Goal: Task Accomplishment & Management: Use online tool/utility

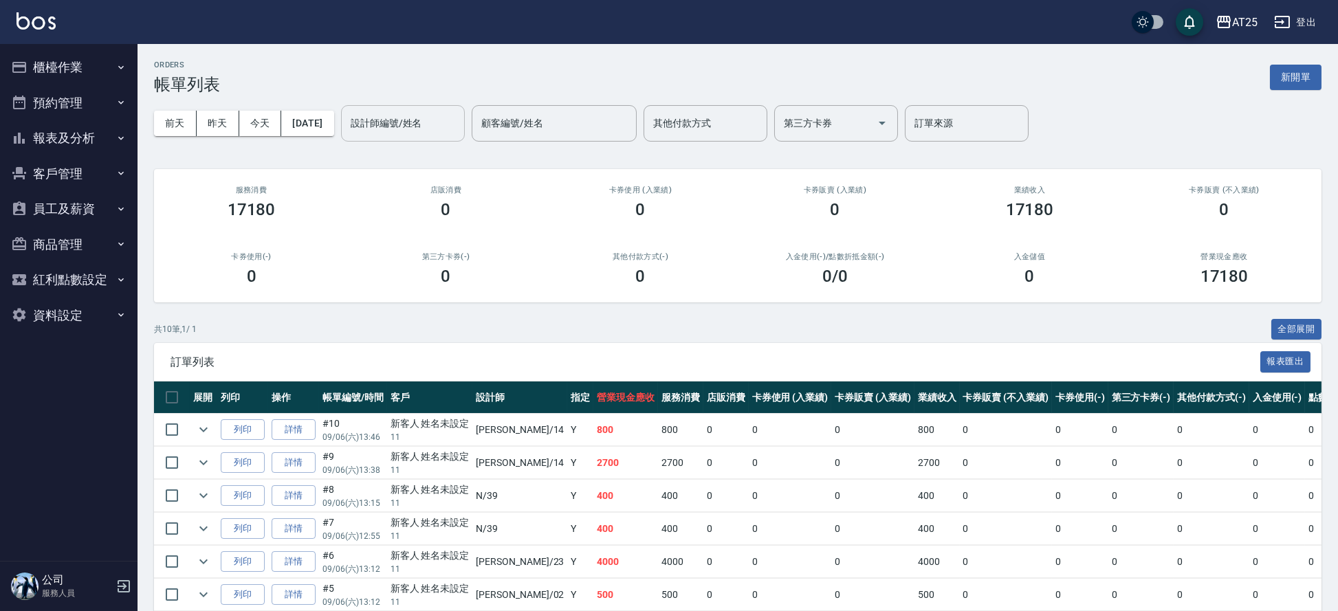
click at [428, 126] on input "設計師編號/姓名" at bounding box center [402, 123] width 111 height 24
type input "[PERSON_NAME]-14"
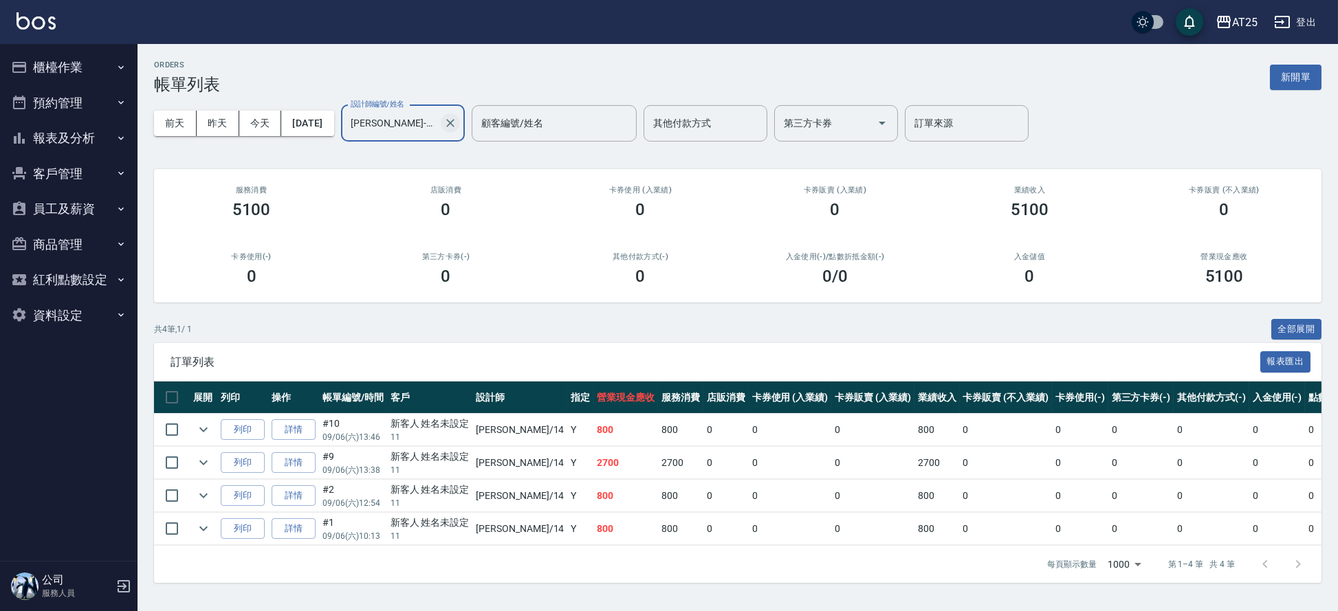
click at [457, 118] on icon "Clear" at bounding box center [450, 123] width 14 height 14
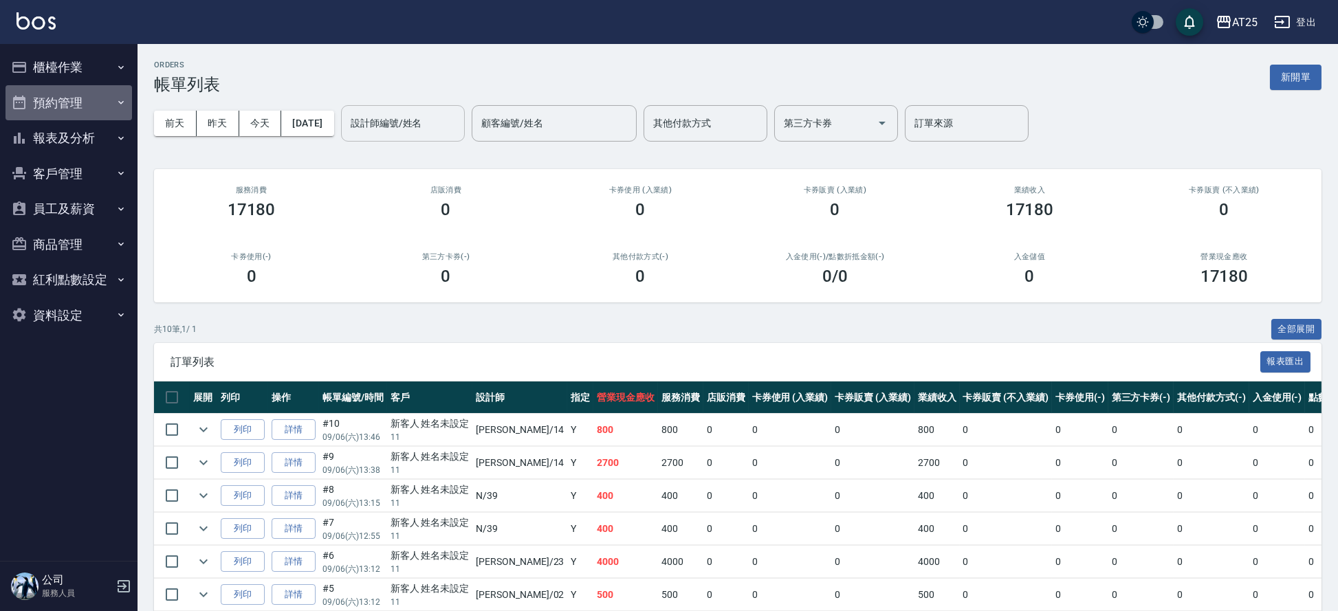
click at [65, 116] on button "預約管理" at bounding box center [68, 103] width 126 height 36
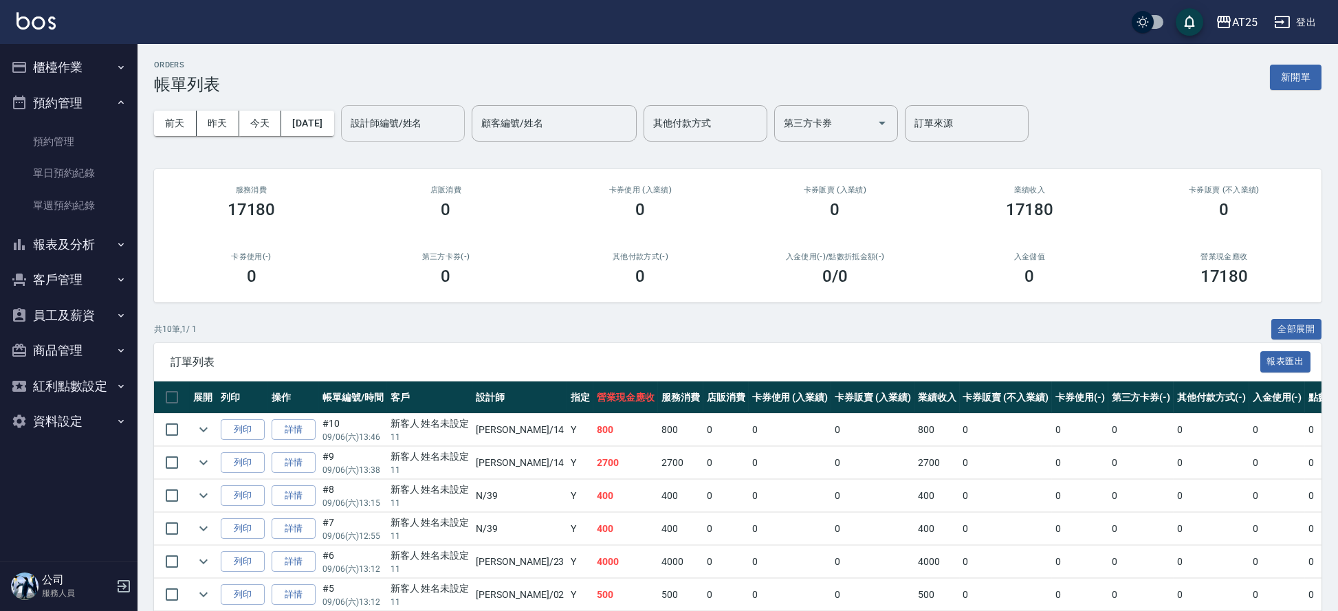
click at [73, 102] on button "預約管理" at bounding box center [68, 103] width 126 height 36
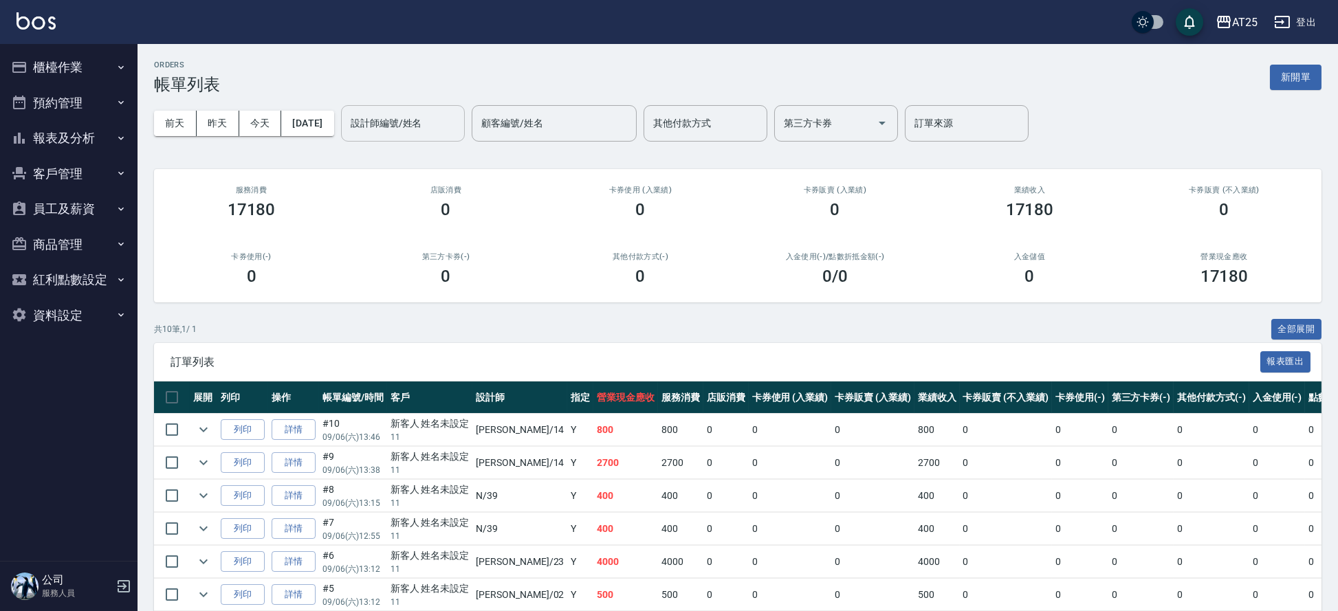
click at [80, 135] on button "報表及分析" at bounding box center [68, 138] width 126 height 36
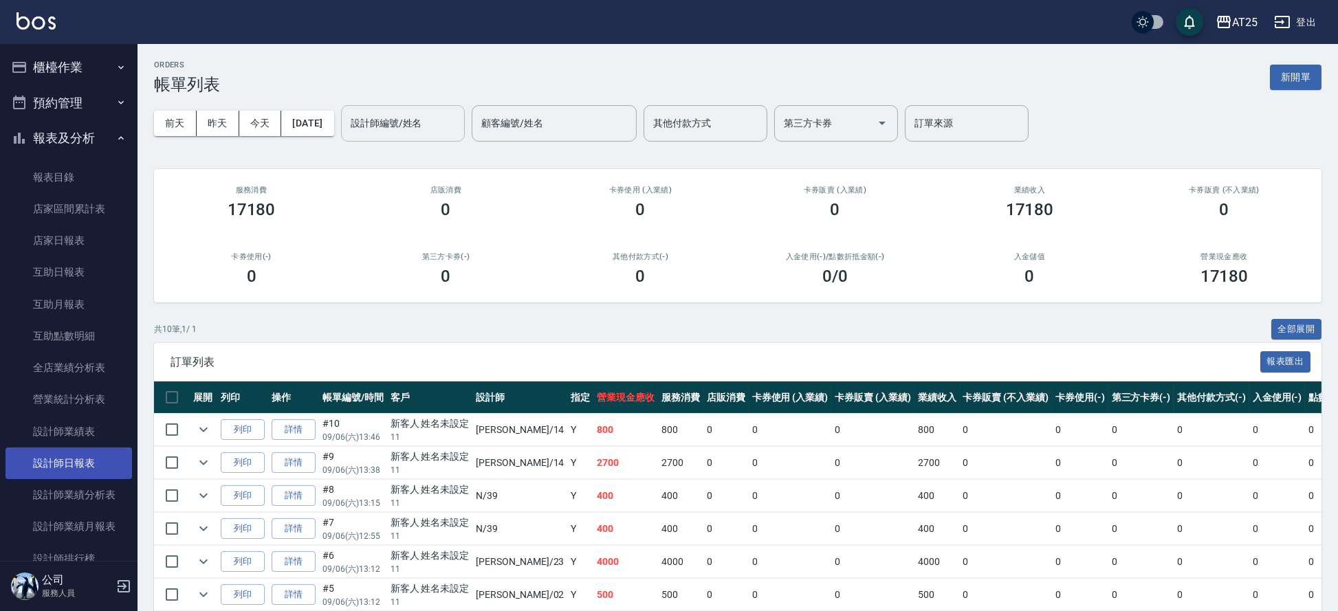
click at [98, 454] on link "設計師日報表" at bounding box center [68, 463] width 126 height 32
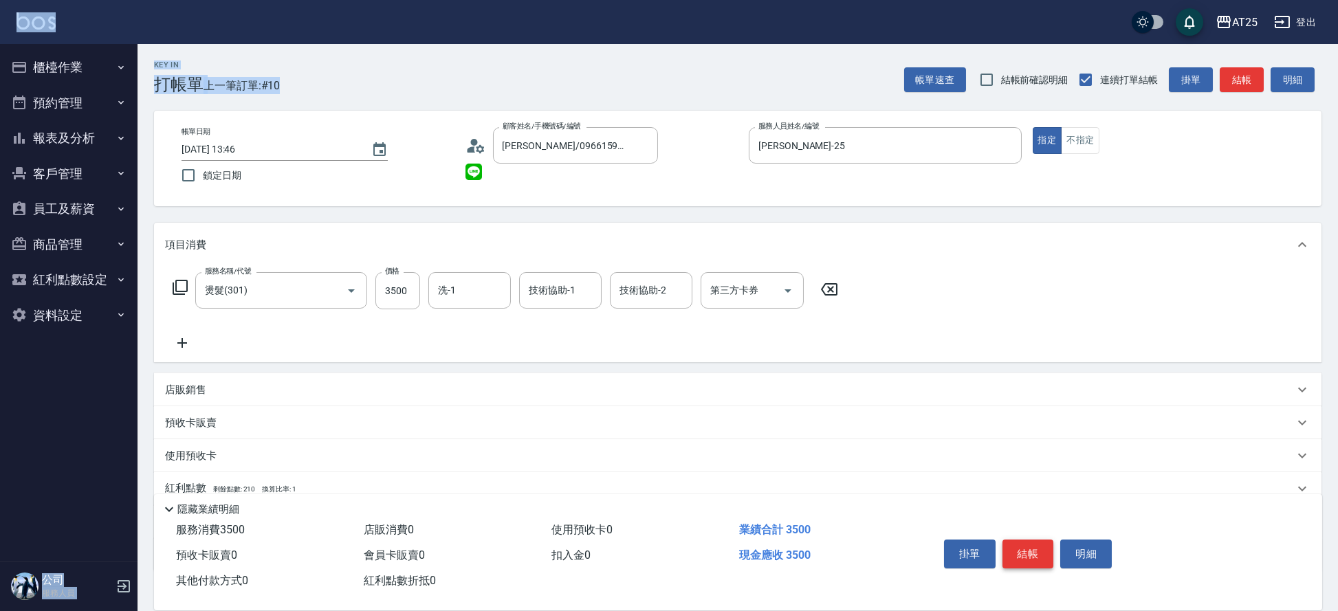
click at [1034, 550] on button "結帳" at bounding box center [1028, 554] width 52 height 29
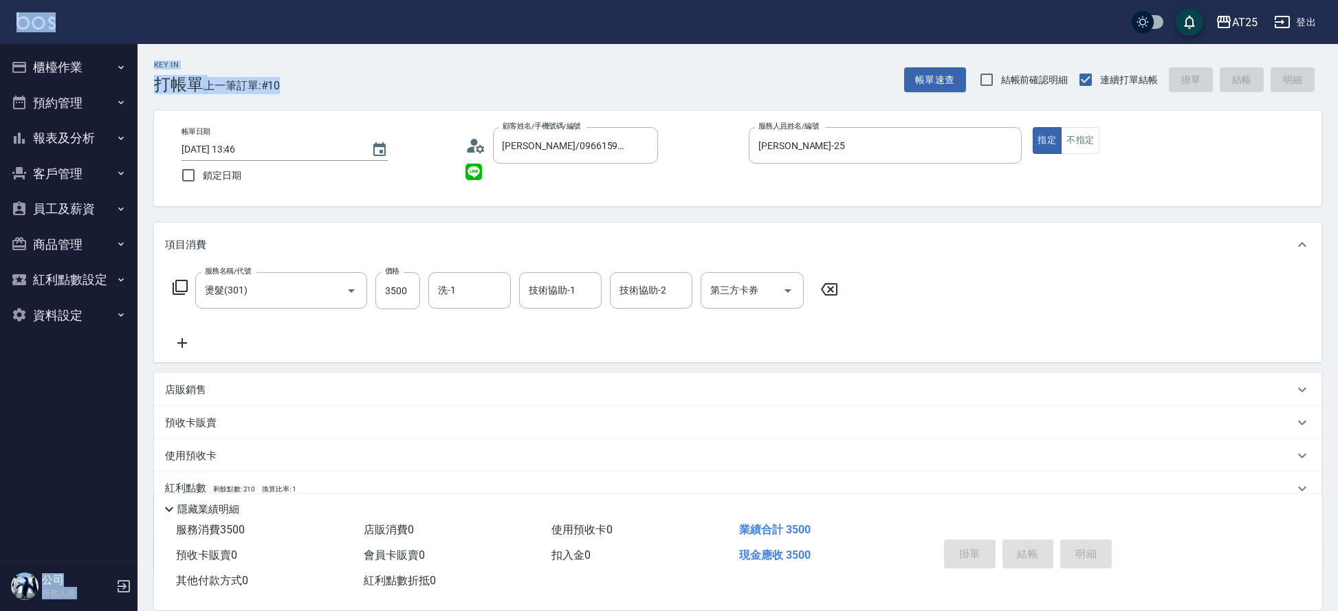
type input "2025/09/06 14:30"
type input "0"
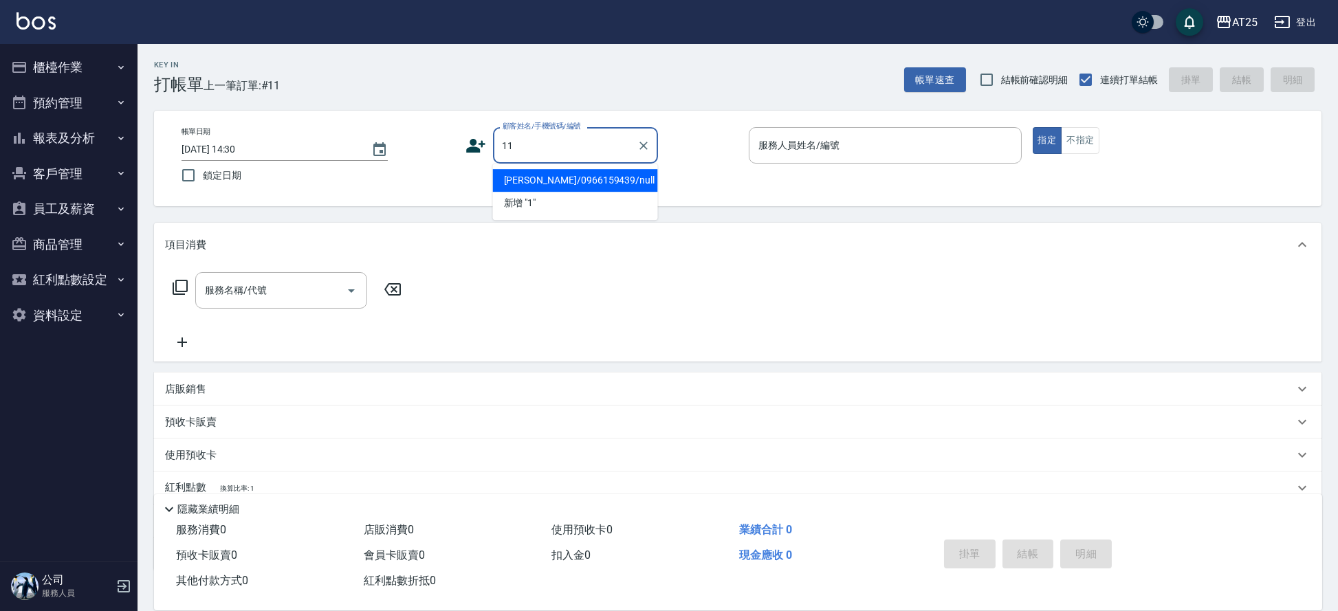
type input "11"
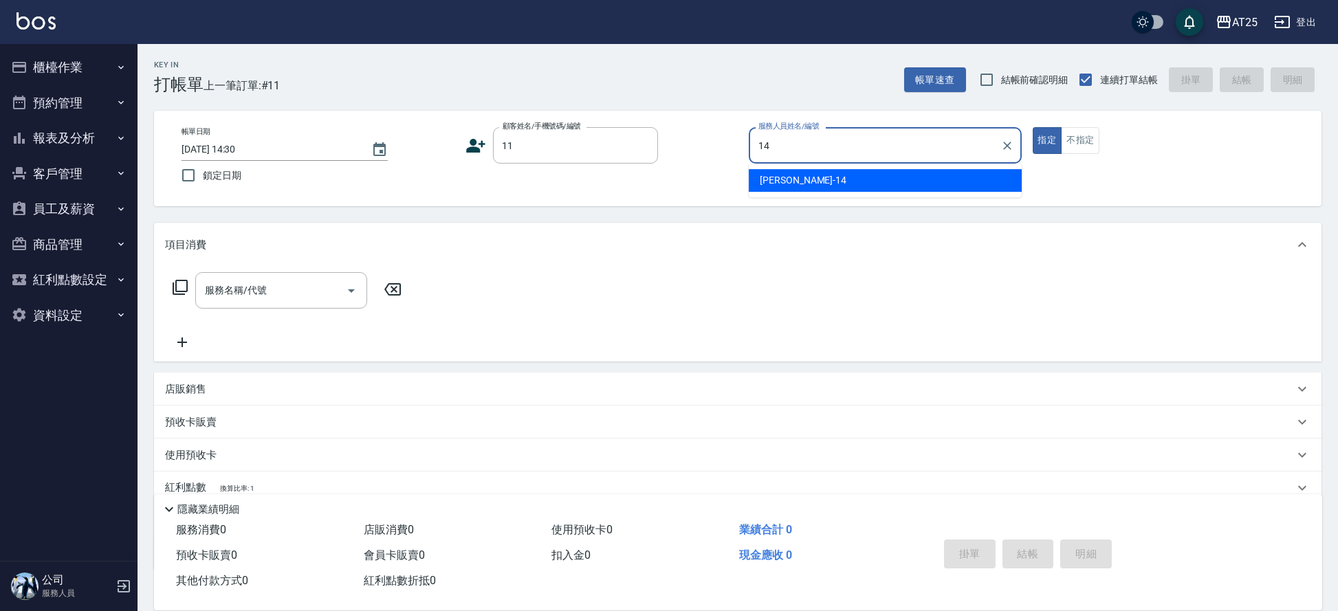
type input "Ken-14"
type button "true"
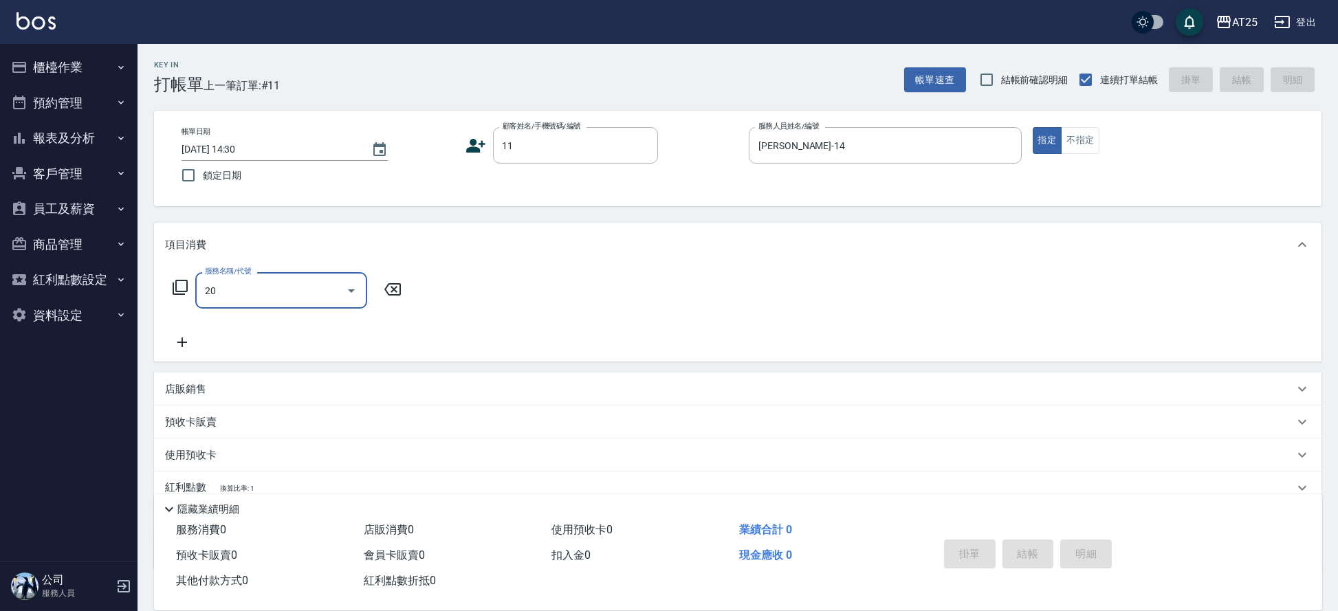
type input "201"
type input "新客人 姓名未設定/11/null"
type input "30"
type input "洗髮(201)"
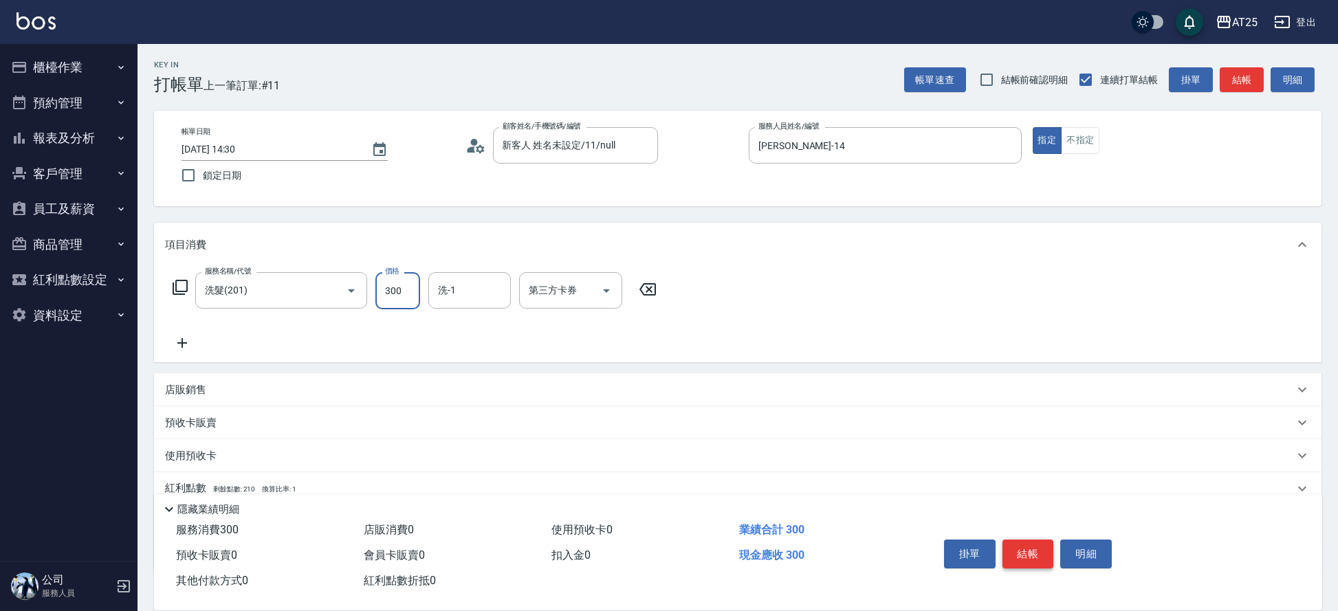
type input "0"
type input "40"
type input "400"
type input "小宇-58"
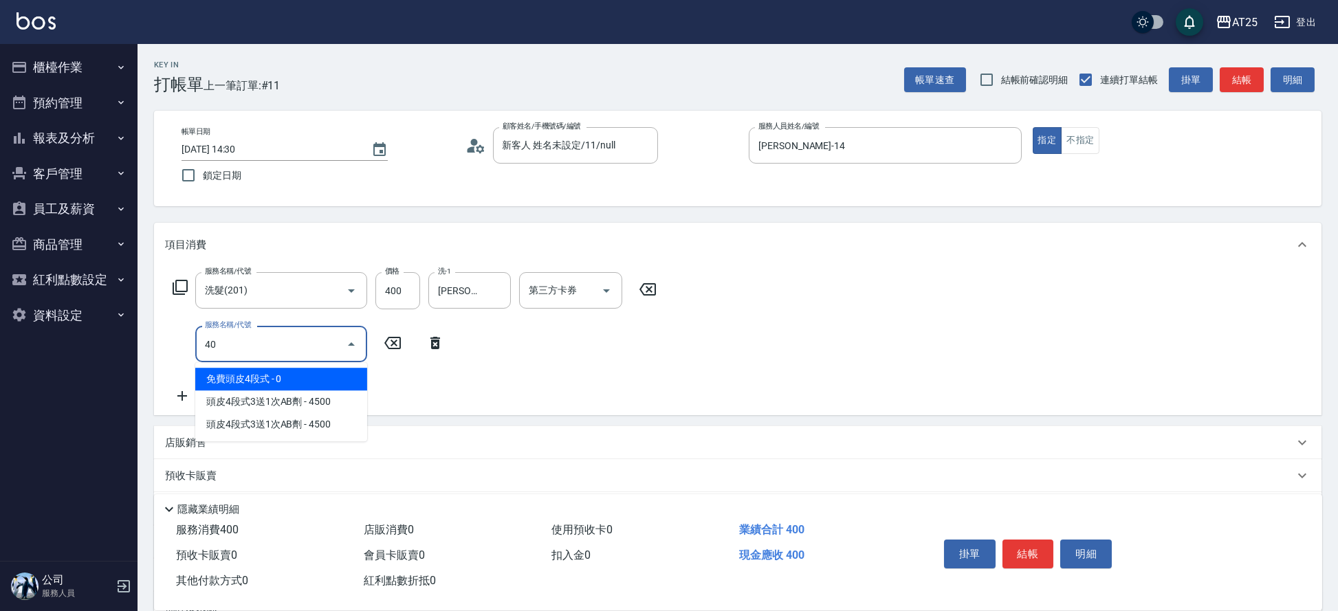
type input "401"
type input "70"
type input "剪髮(401)"
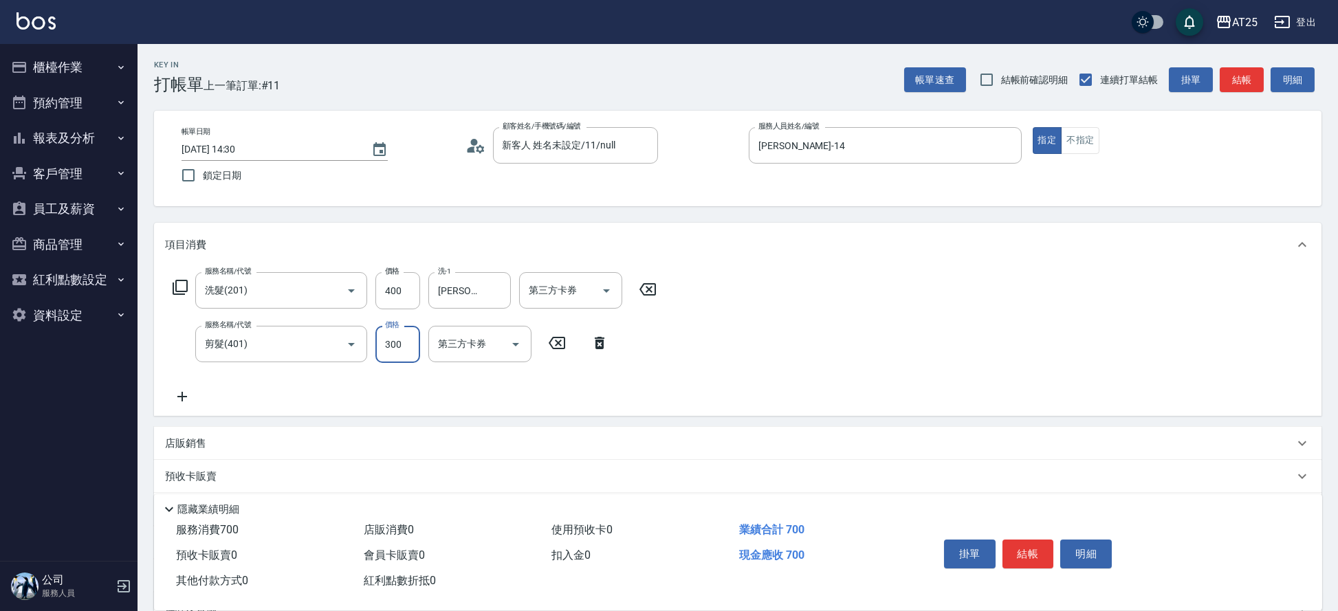
type input "40"
type input "80"
type input "400"
click at [1032, 540] on button "結帳" at bounding box center [1028, 554] width 52 height 29
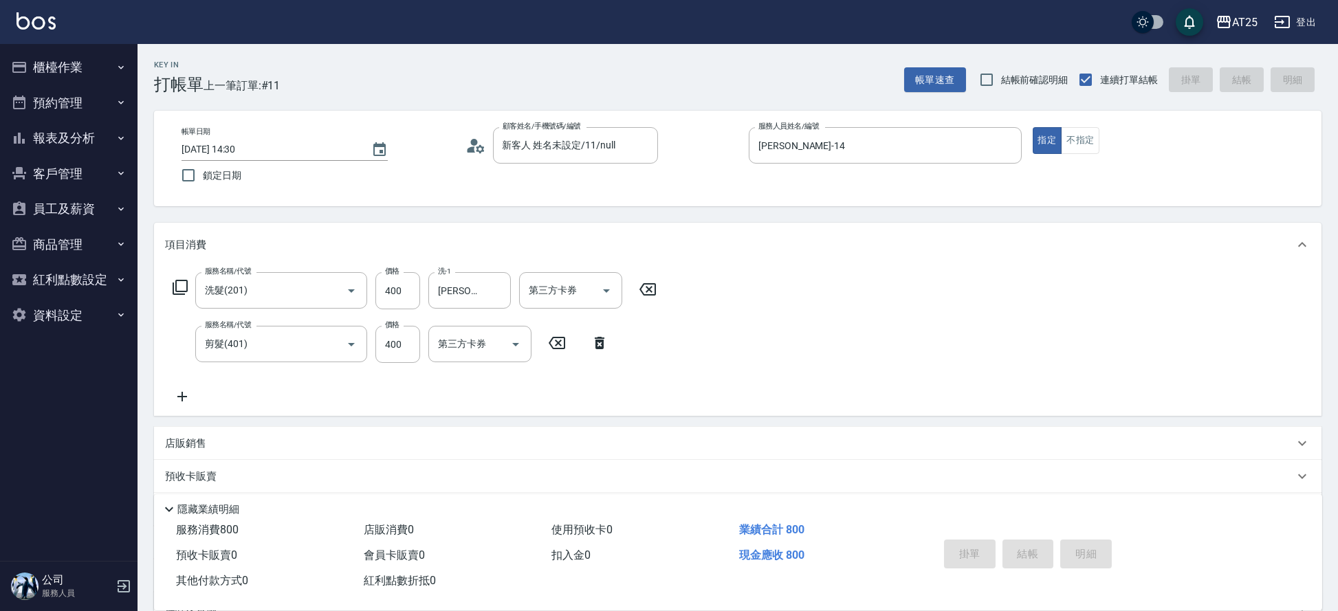
type input "2025/09/06 14:31"
type input "0"
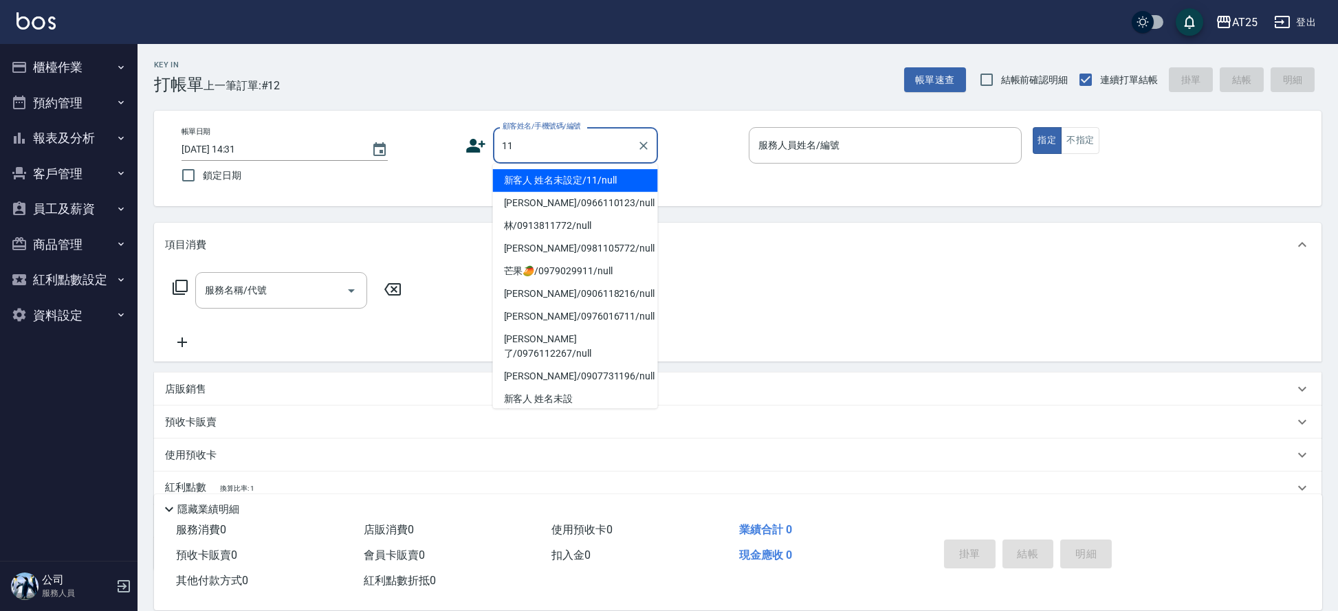
type input "新客人 姓名未設定/11/null"
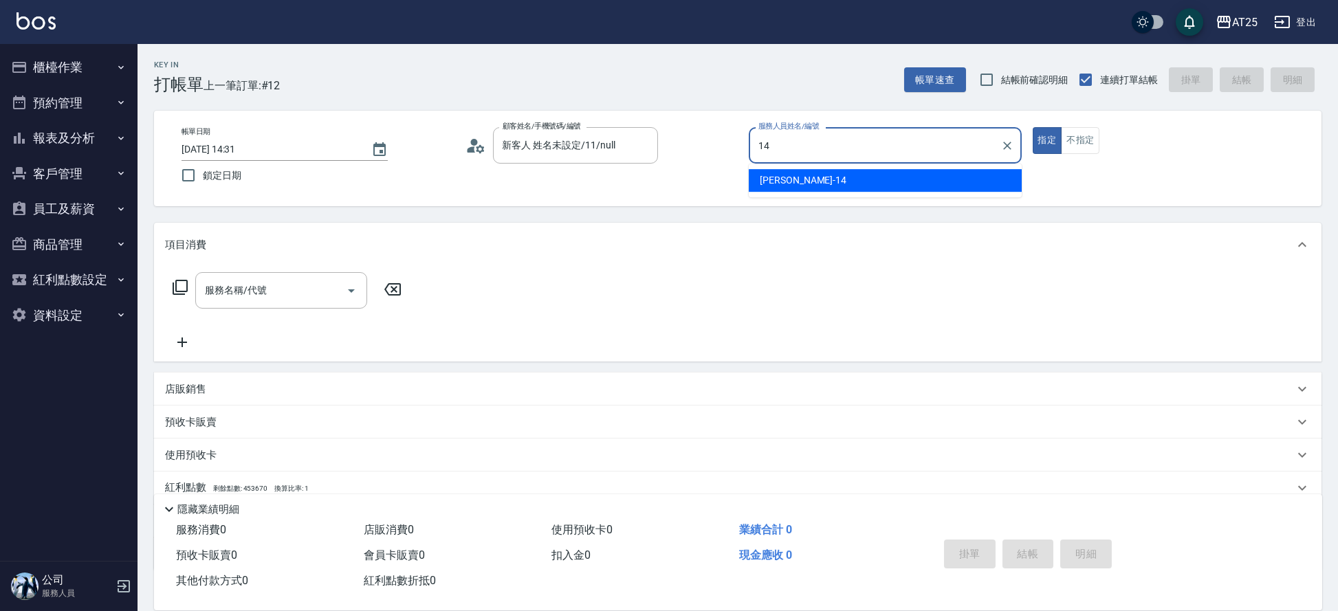
type input "Ken-14"
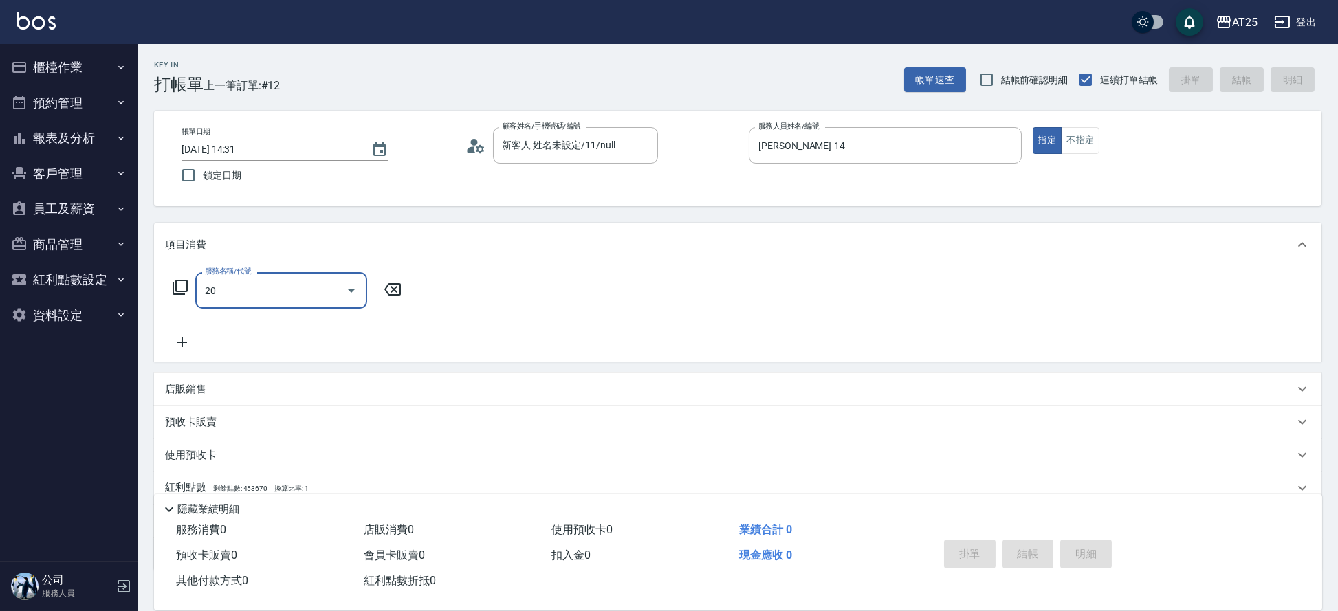
type input "201"
type input "30"
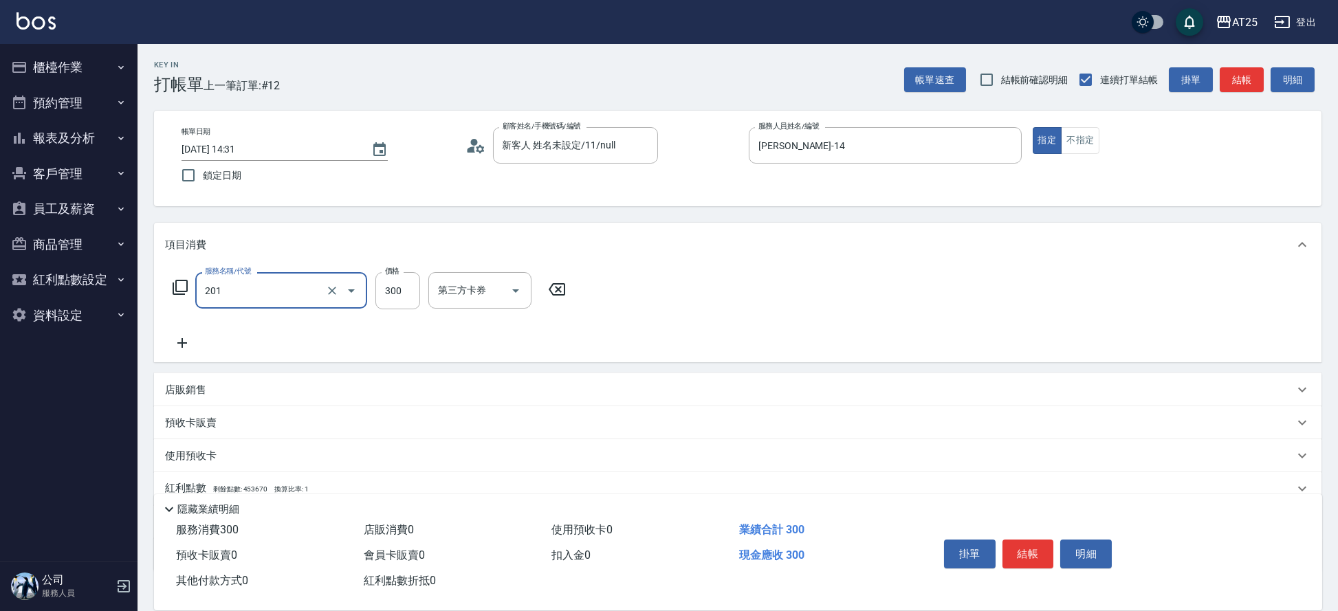
type input "洗髮(201)"
type input "0"
type input "40"
type input "400"
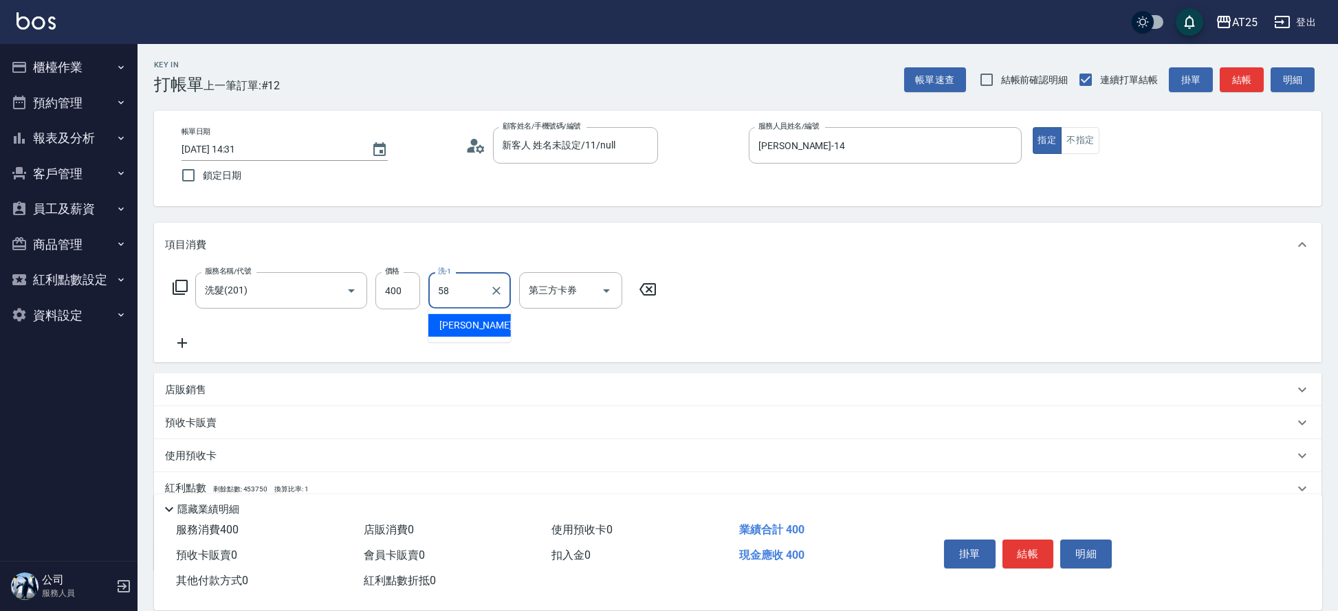
type input "小宇-58"
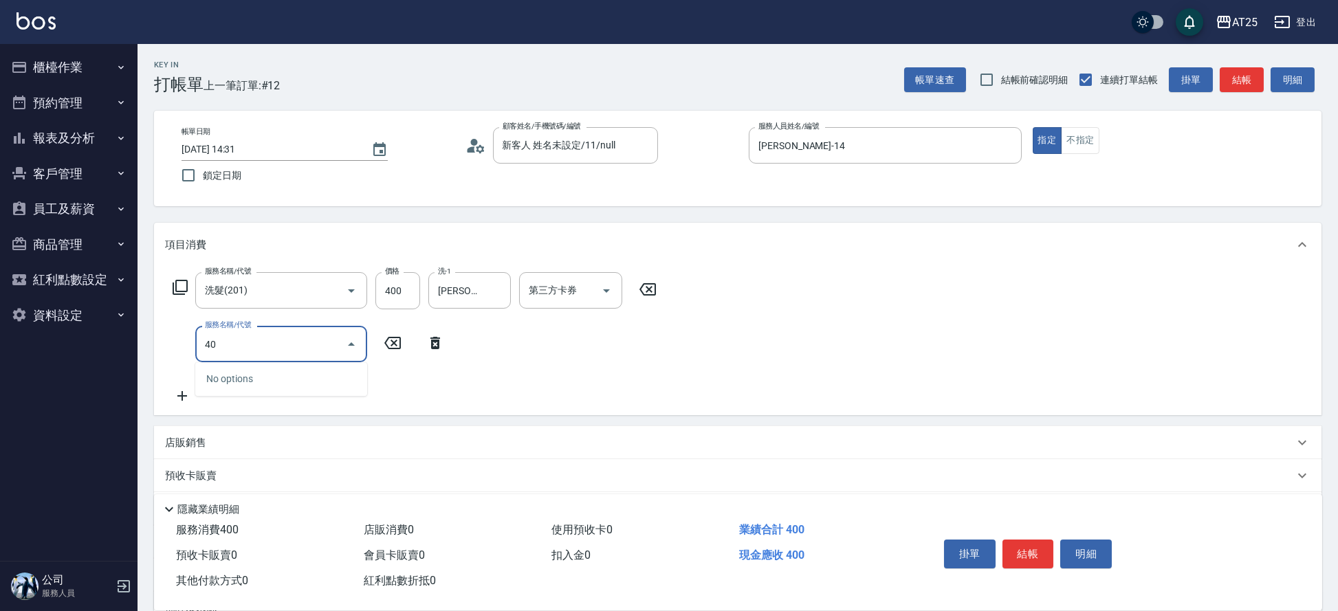
type input "401"
type input "70"
type input "剪髮(401)"
type input "40"
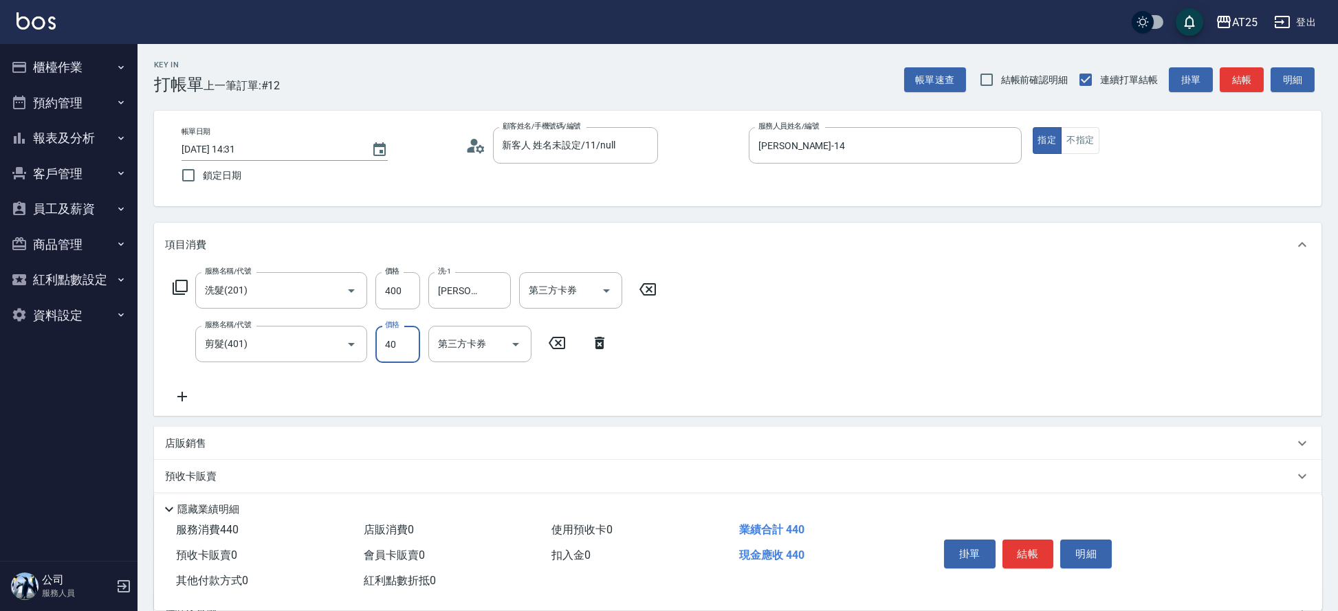
type input "80"
type input "400"
click at [1031, 546] on button "結帳" at bounding box center [1028, 554] width 52 height 29
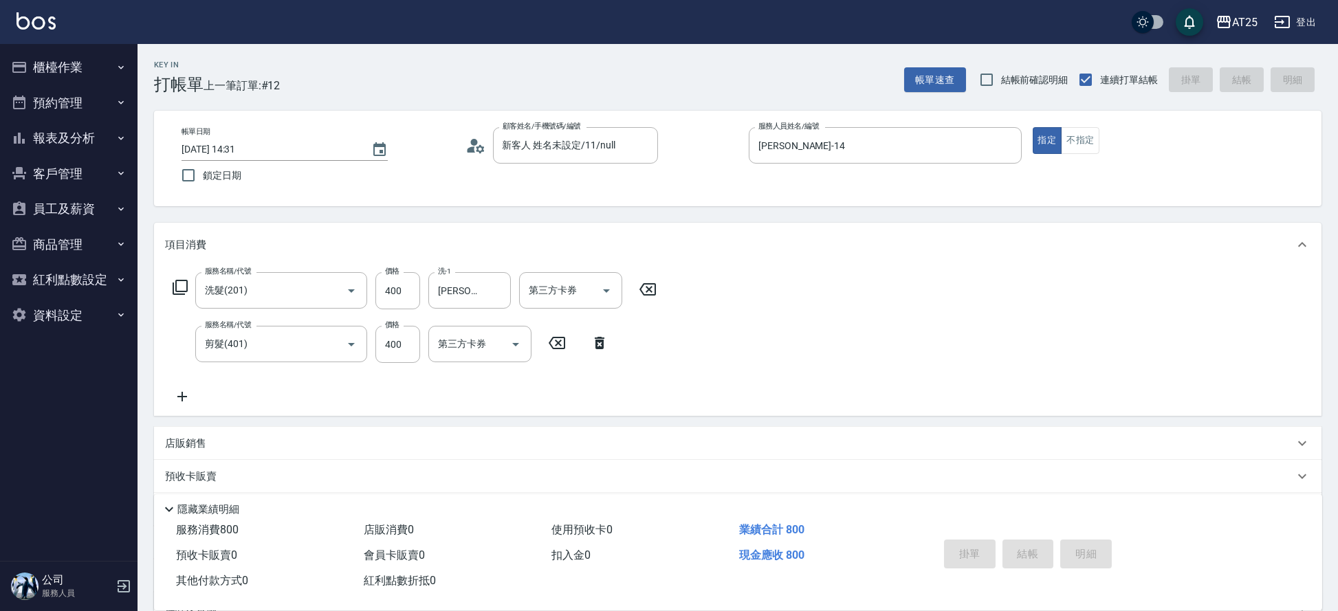
type input "0"
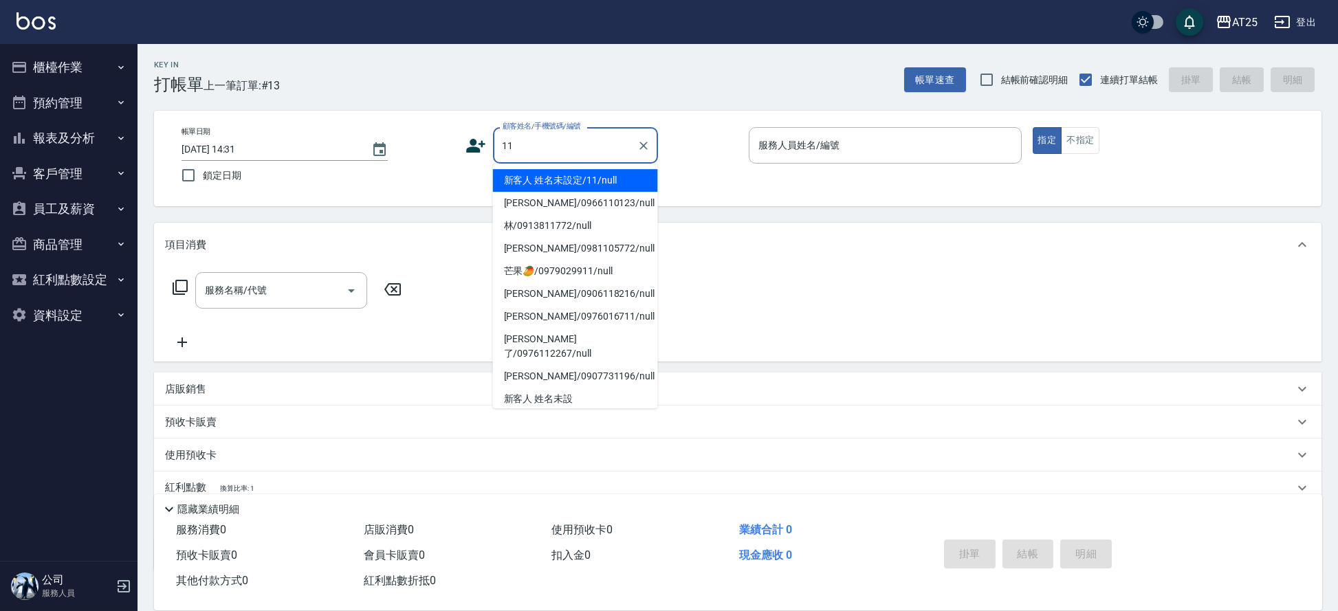
type input "新客人 姓名未設定/11/null"
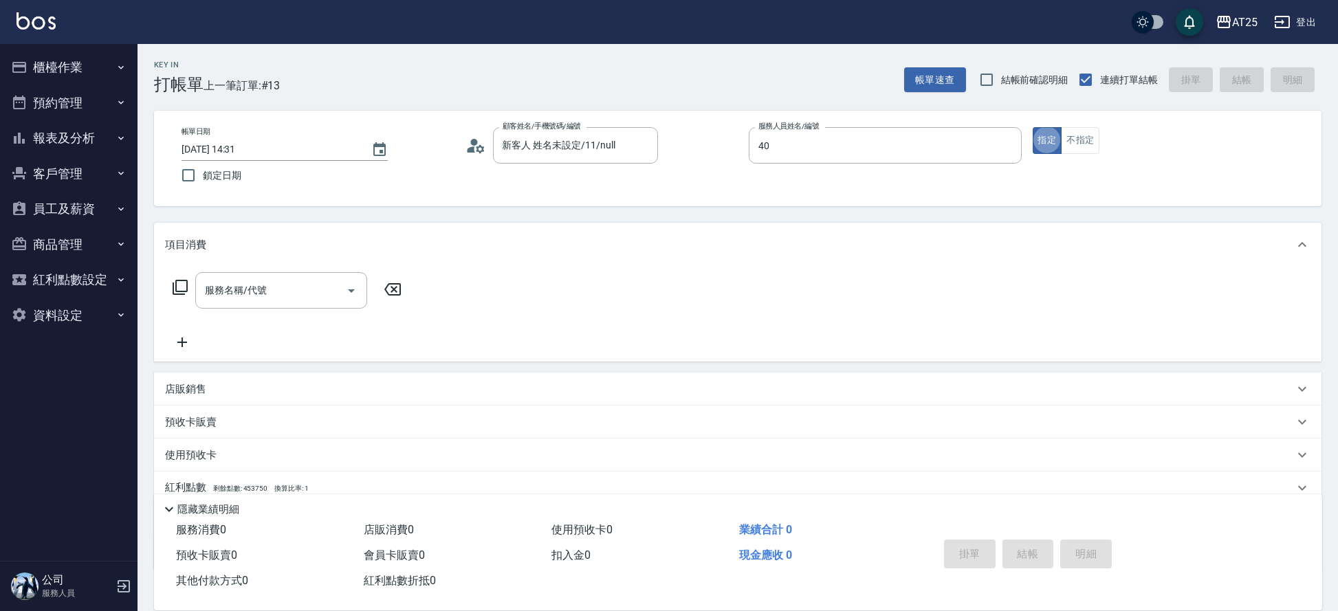
type input "Ann-40"
type input "r"
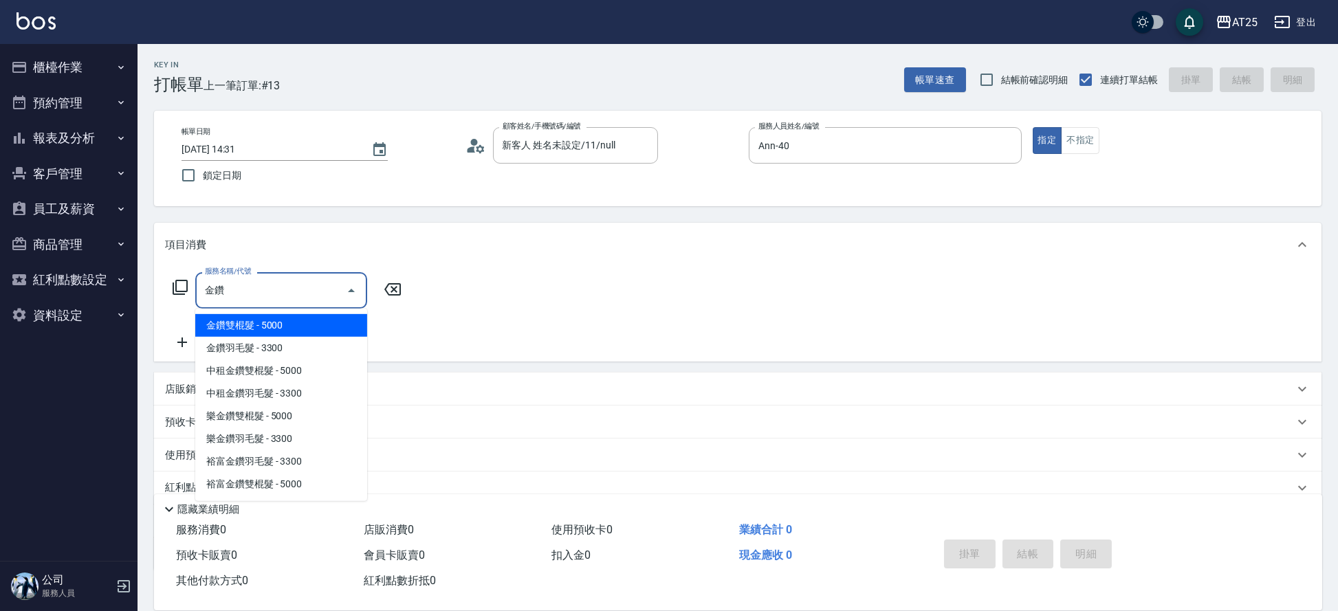
type input "金鑽雙棍髮(712)"
type input "500"
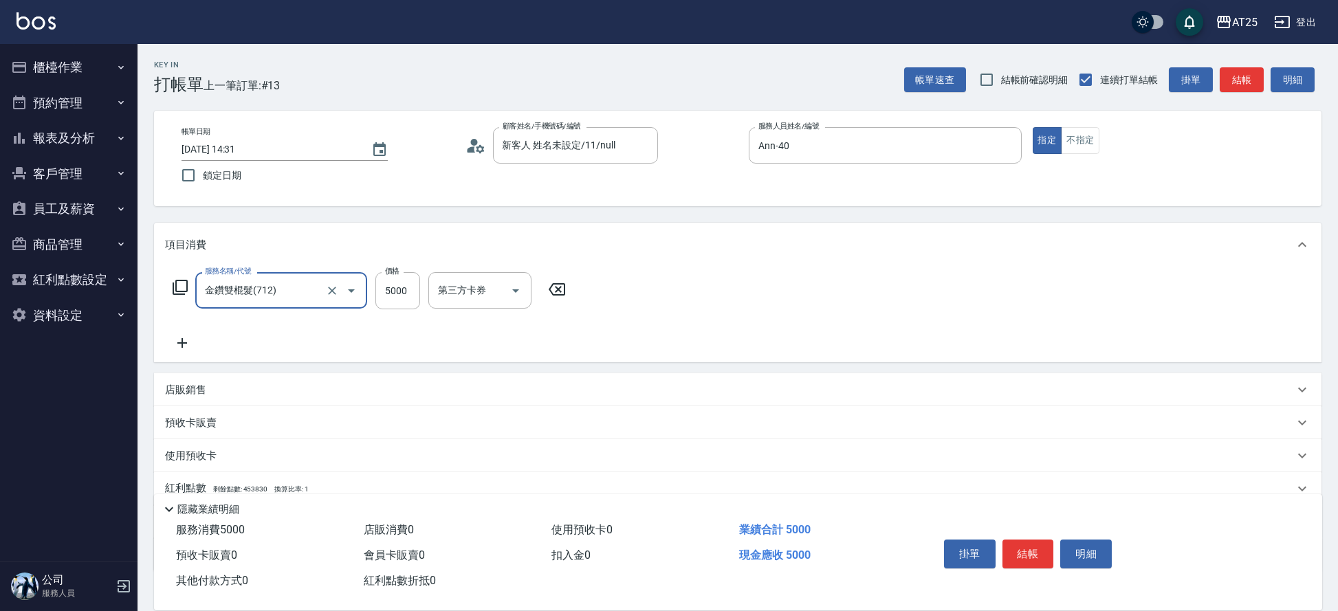
type input "金鑽雙棍髮(712)"
type input "0"
type input "15"
type input "10"
type input "154"
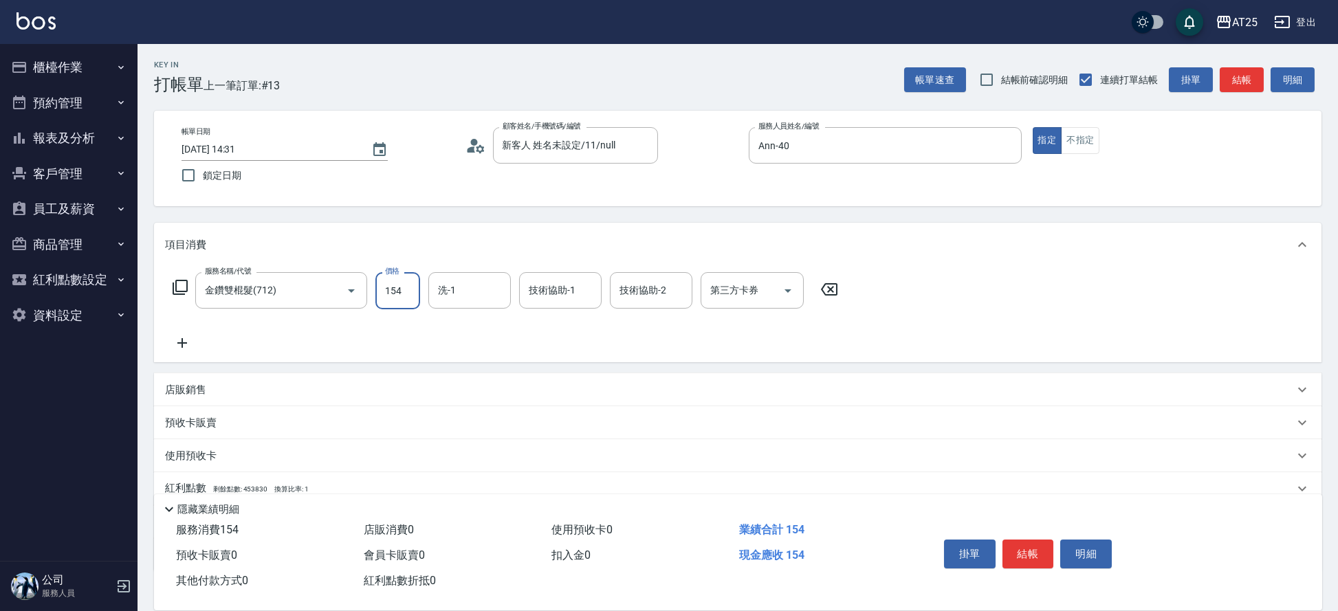
type input "150"
type input "1545"
type input "1540"
type input "15450"
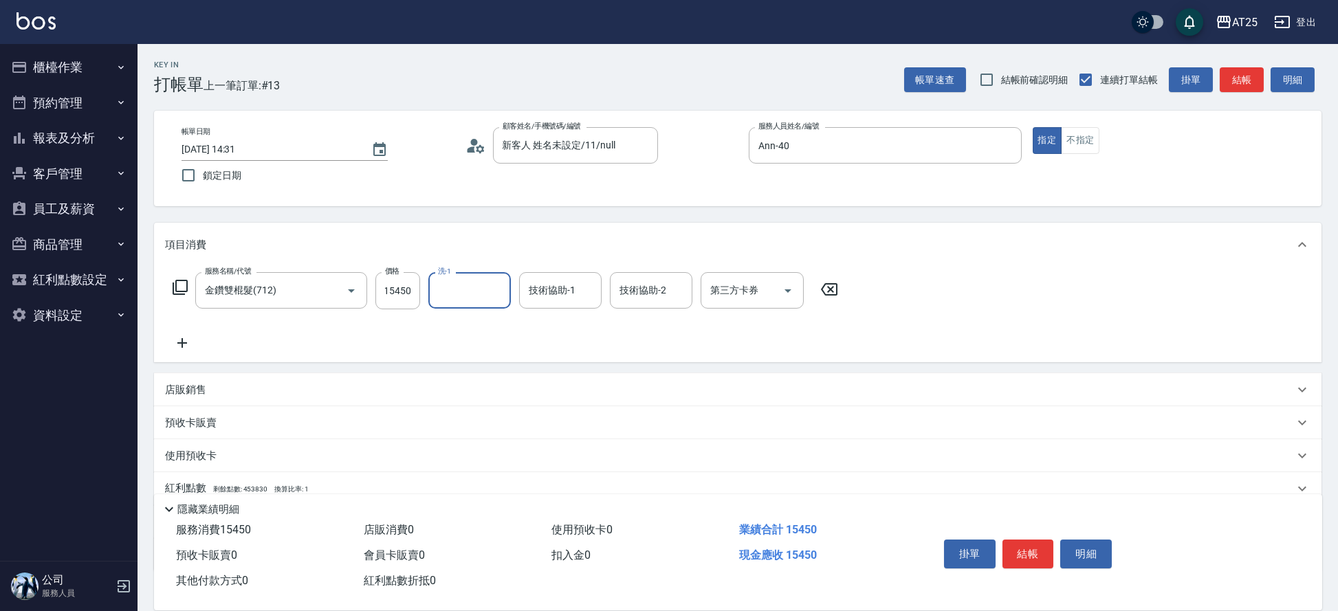
scroll to position [0, 0]
type input "惠均-70"
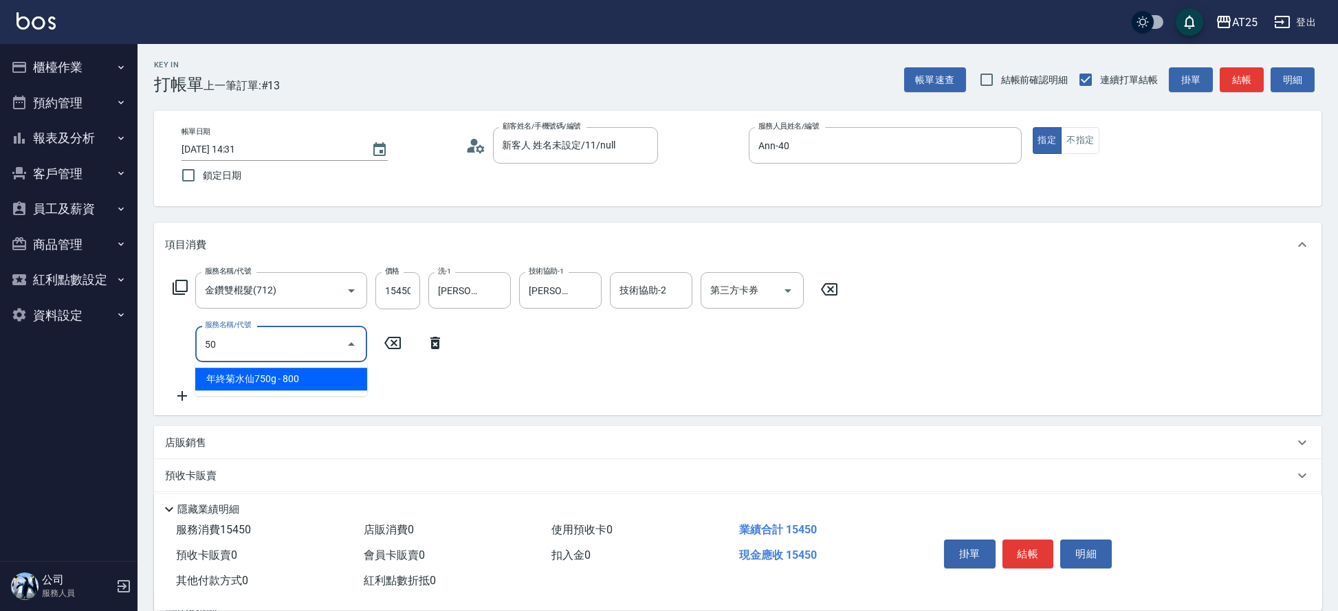
type input "501"
type input "1640"
type input "染髮(501)"
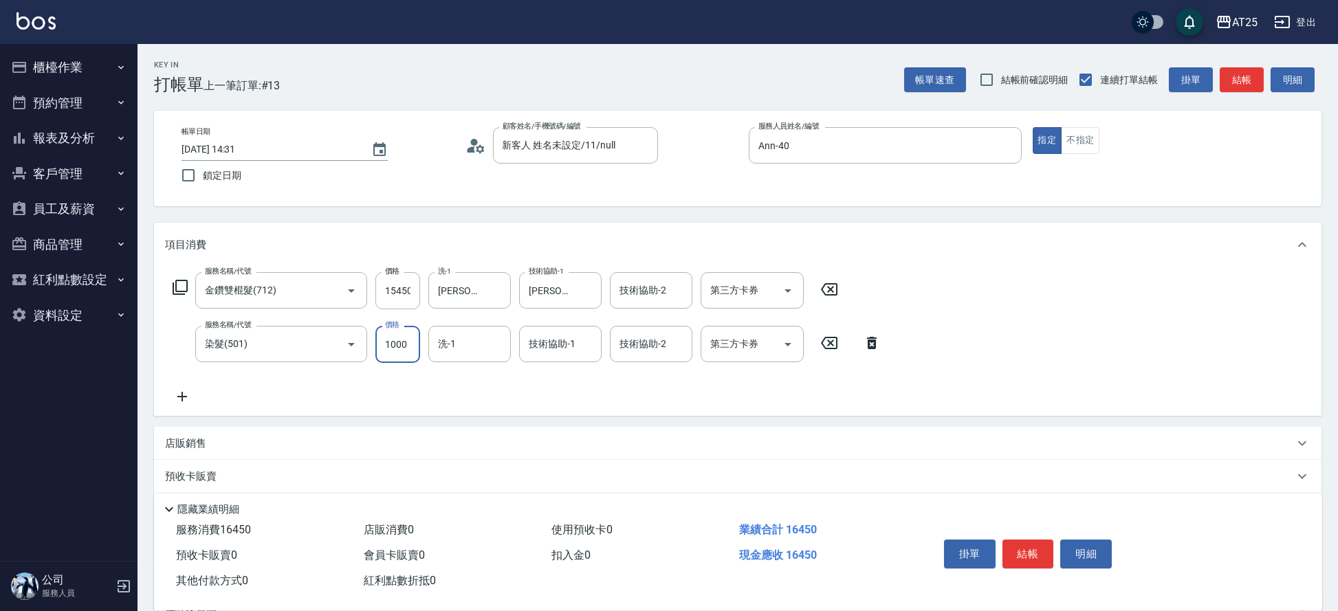
type input "1540"
type input "0"
type input "Jessica-80"
type input "惠均-70"
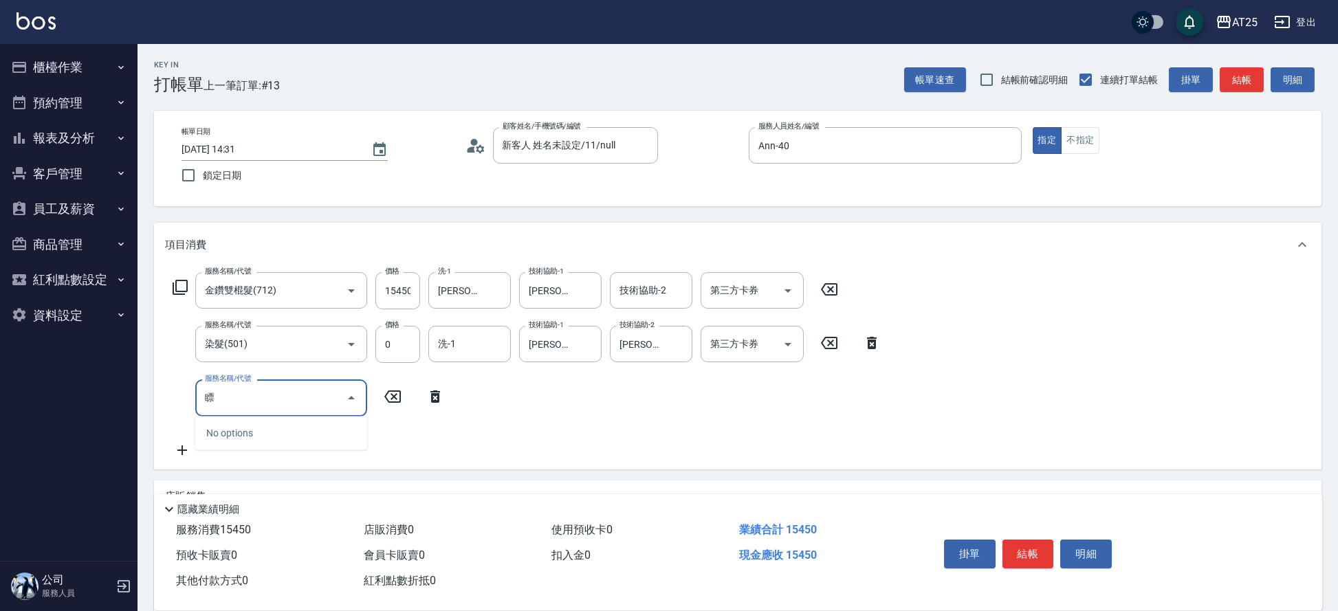
type input "漂"
type input "1590"
type input "漂髮(502)"
type input "0"
type input "1540"
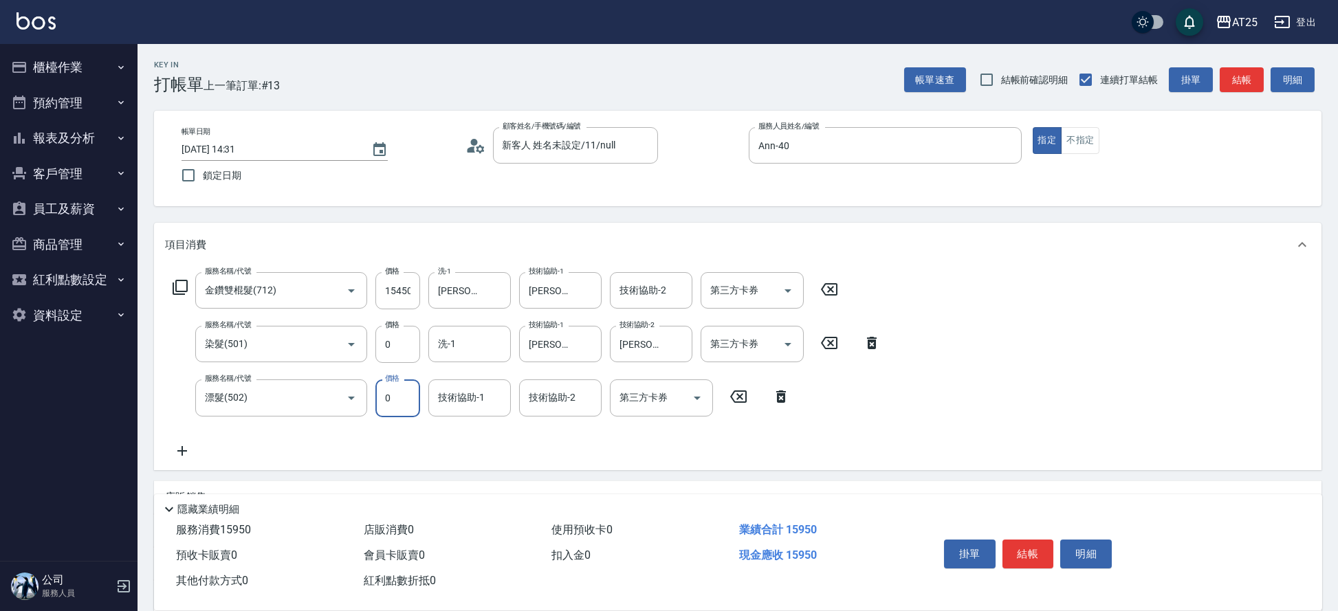
type input "0"
type input "Jessica-80"
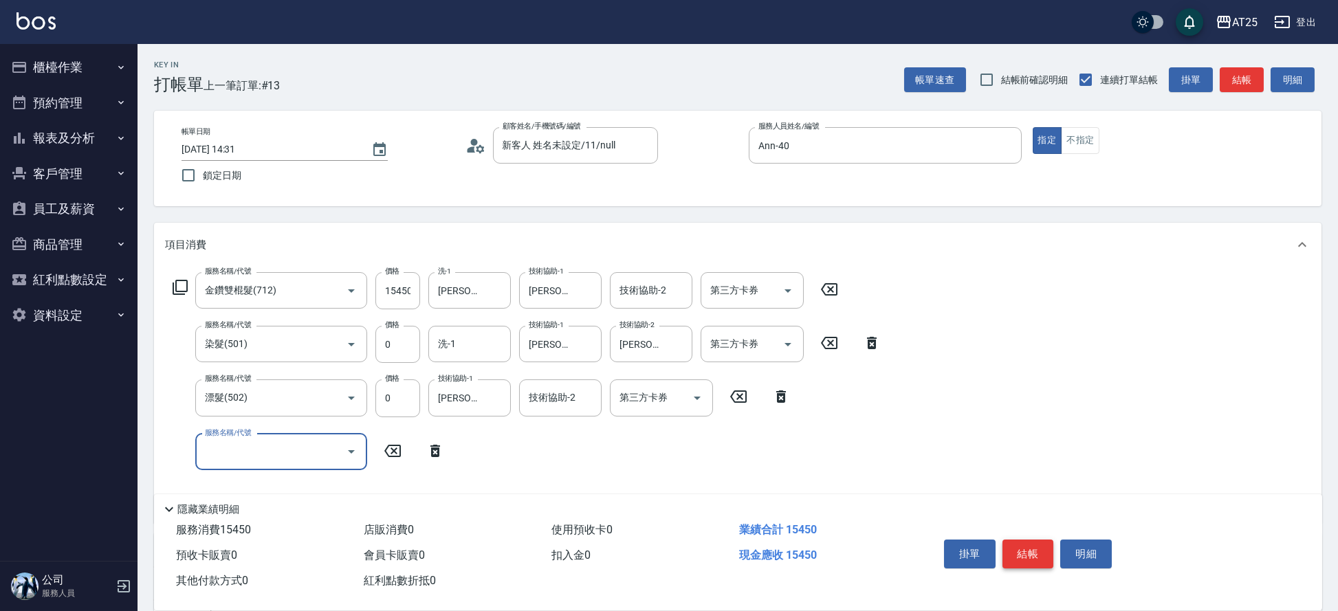
click at [1016, 548] on button "結帳" at bounding box center [1028, 554] width 52 height 29
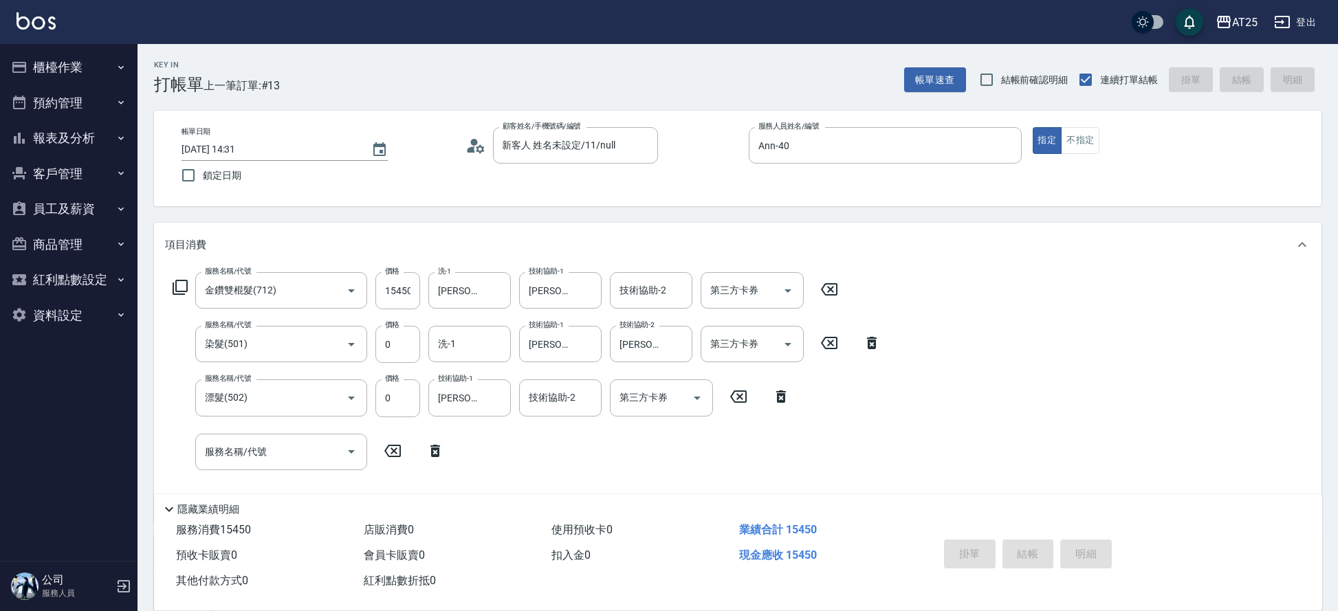
type input "2025/09/06 14:33"
type input "0"
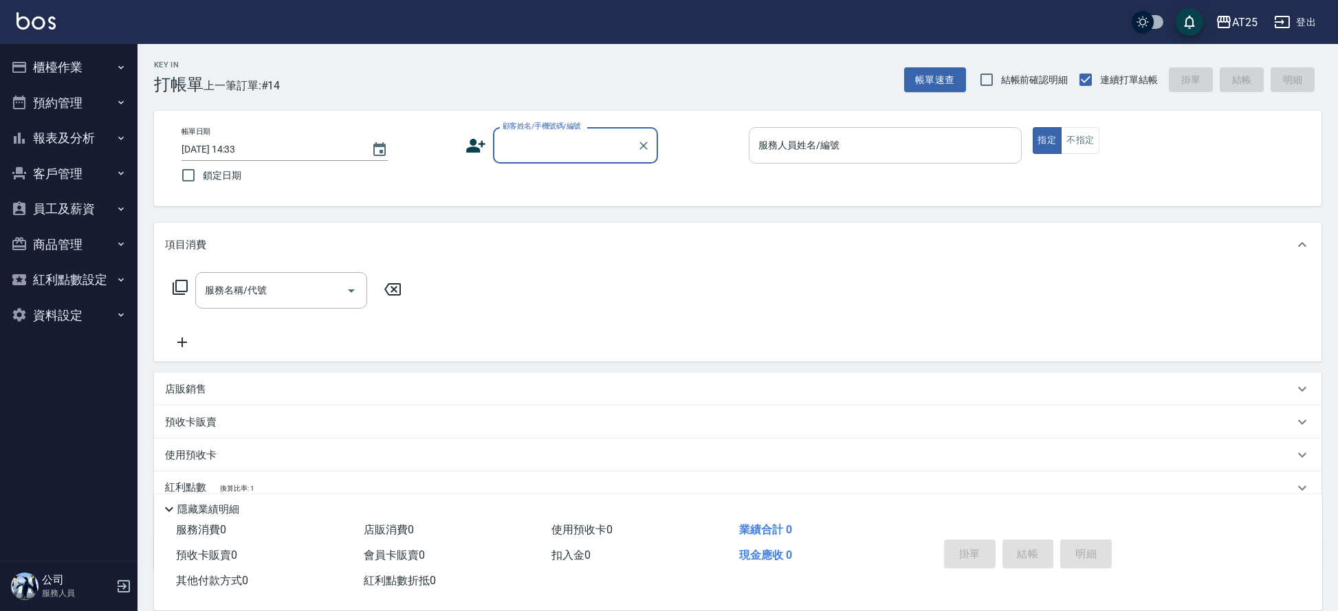
click at [791, 129] on div "服務人員姓名/編號" at bounding box center [884, 145] width 273 height 36
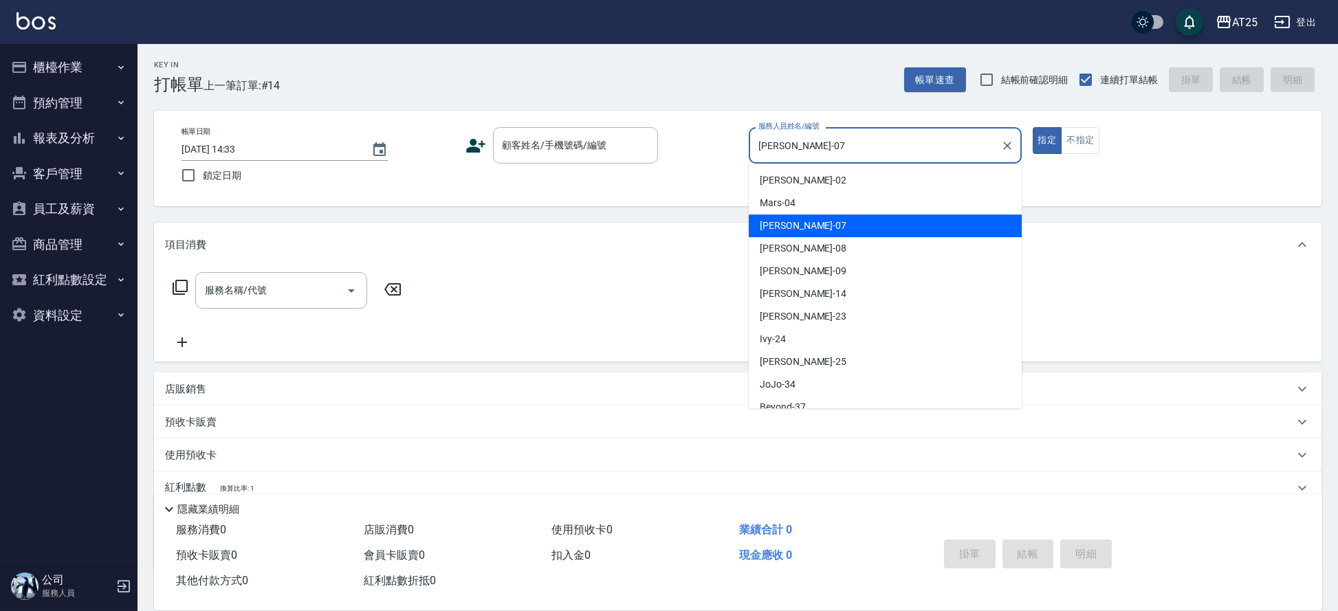
drag, startPoint x: 823, startPoint y: 139, endPoint x: 770, endPoint y: 142, distance: 53.0
click at [770, 142] on input "Cooper-07" at bounding box center [875, 145] width 240 height 24
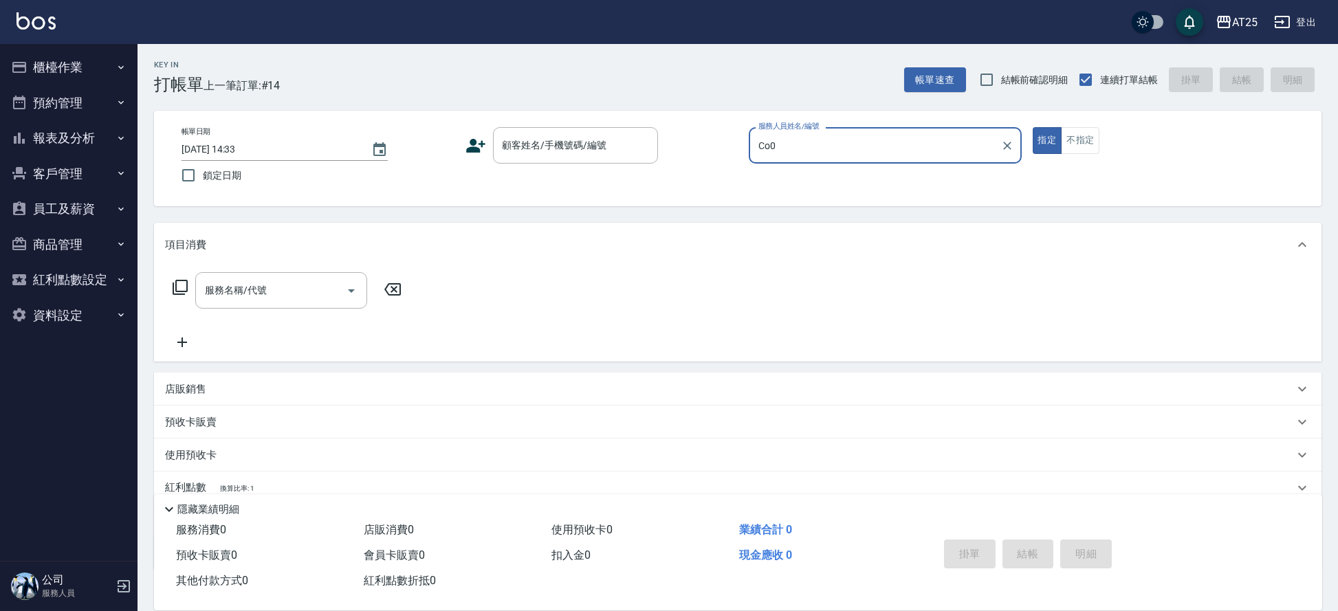
drag, startPoint x: 801, startPoint y: 151, endPoint x: 745, endPoint y: 151, distance: 55.7
click at [745, 151] on div "帳單日期 2025/09/06 14:33 鎖定日期 顧客姓名/手機號碼/編號 顧客姓名/手機號碼/編號 服務人員姓名/編號 Co0 服務人員姓名/編號 指定…" at bounding box center [737, 158] width 1134 height 63
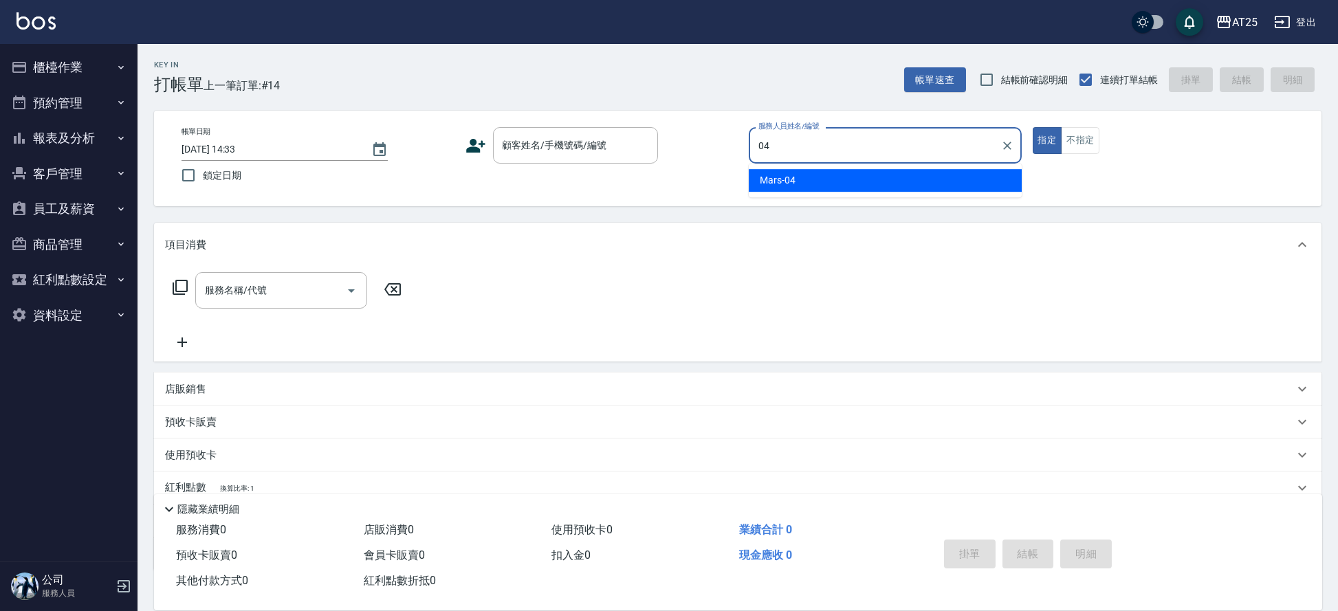
type input "Mars-04"
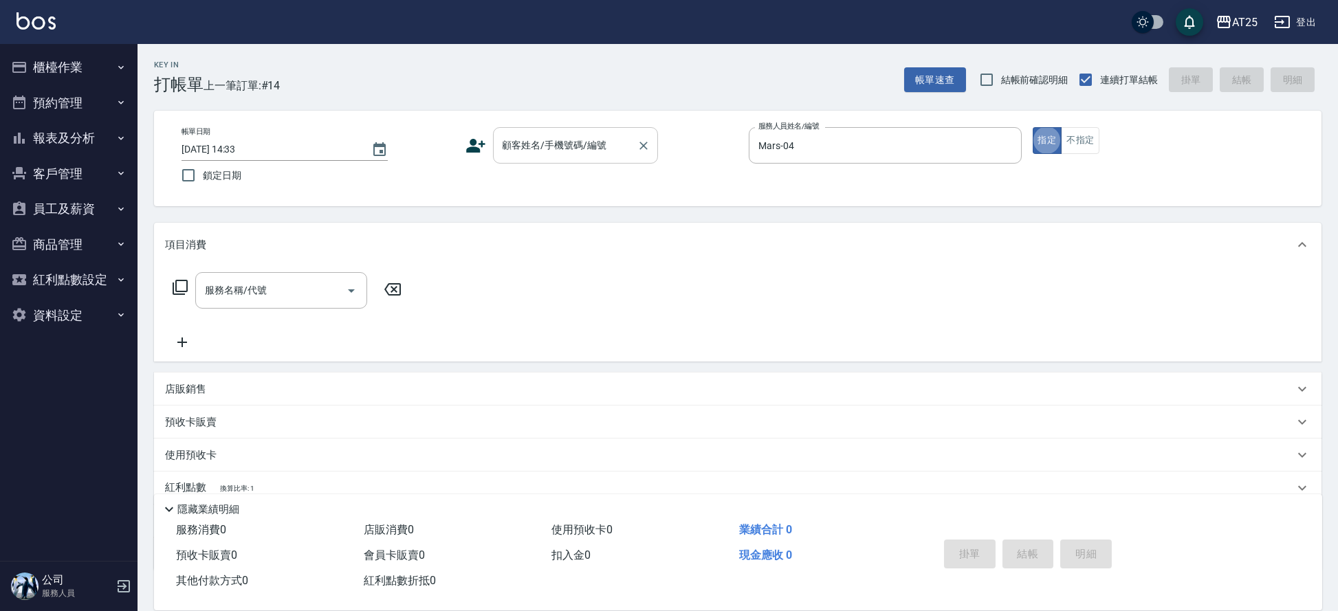
click at [582, 148] on input "顧客姓名/手機號碼/編號" at bounding box center [565, 145] width 132 height 24
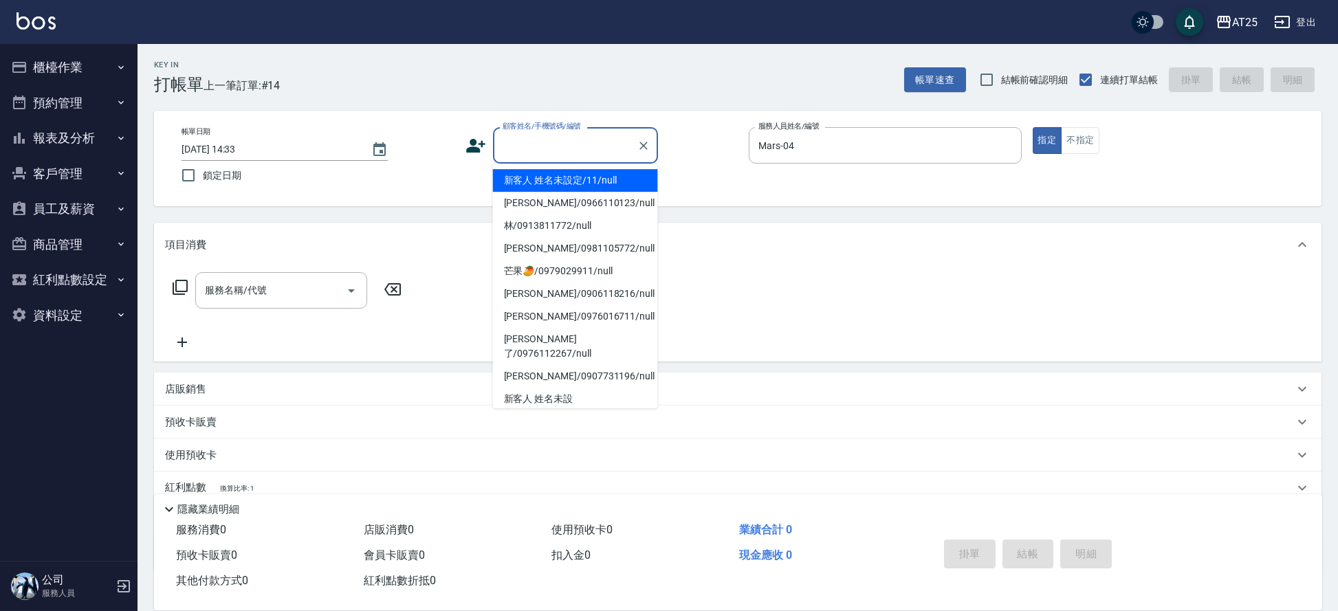
click at [548, 181] on li "新客人 姓名未設定/11/null" at bounding box center [575, 180] width 165 height 23
type input "新客人 姓名未設定/11/null"
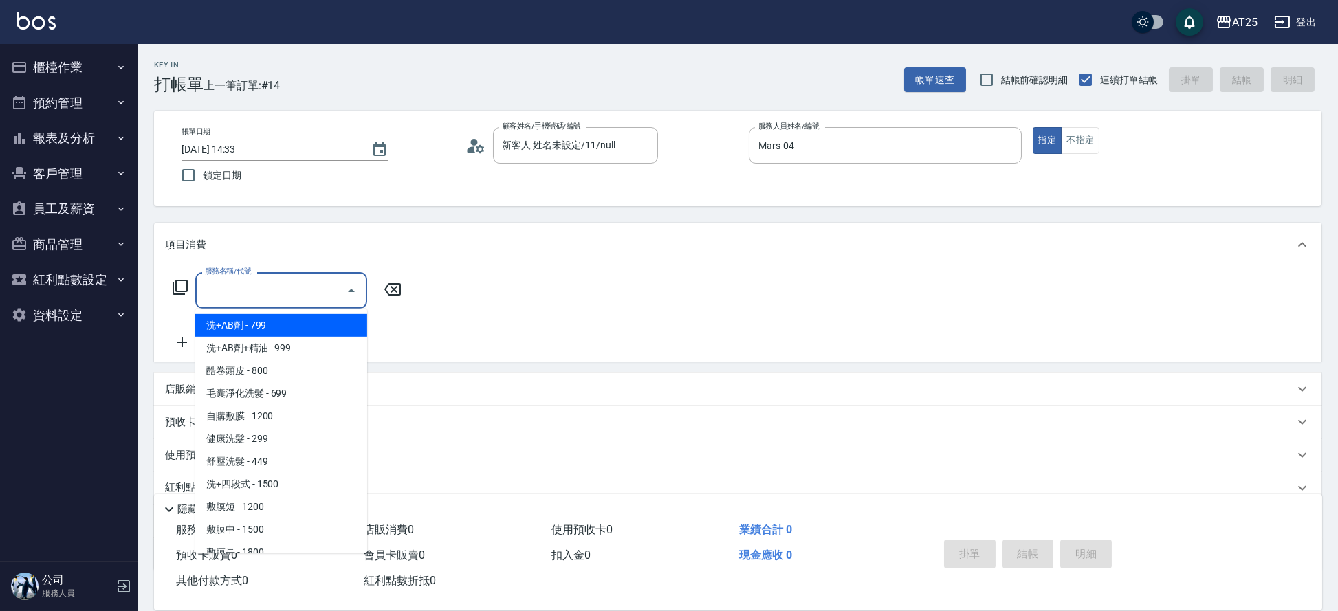
click at [249, 289] on input "服務名稱/代號" at bounding box center [270, 290] width 139 height 24
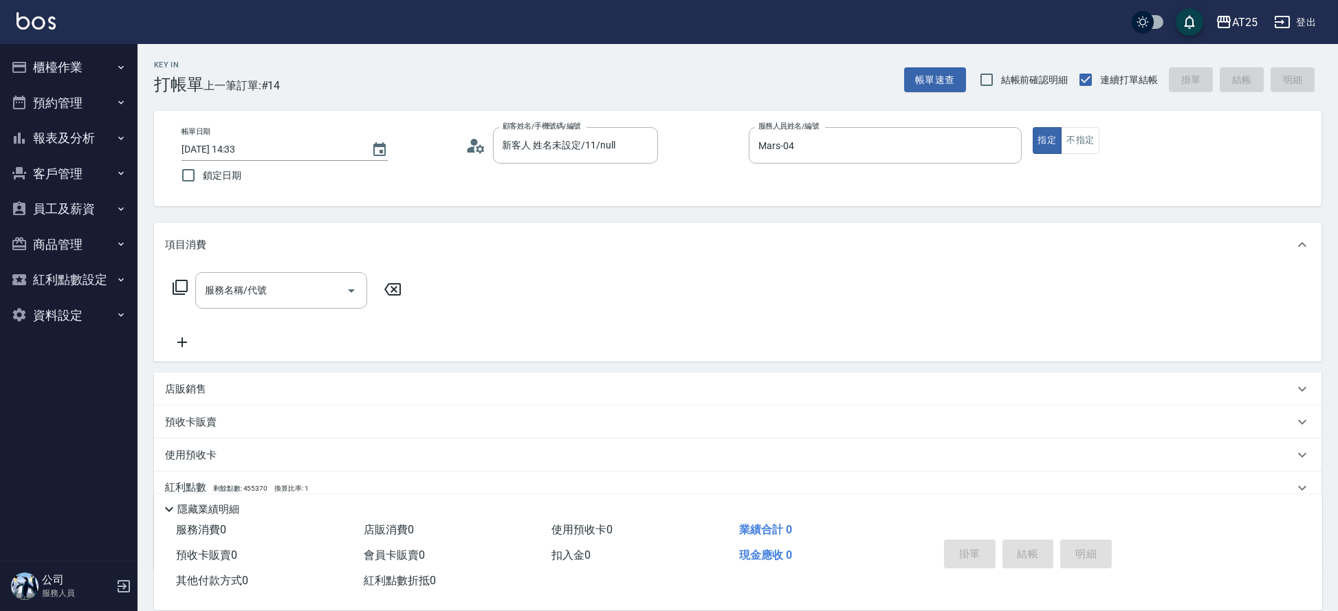
click at [184, 289] on icon at bounding box center [180, 287] width 16 height 16
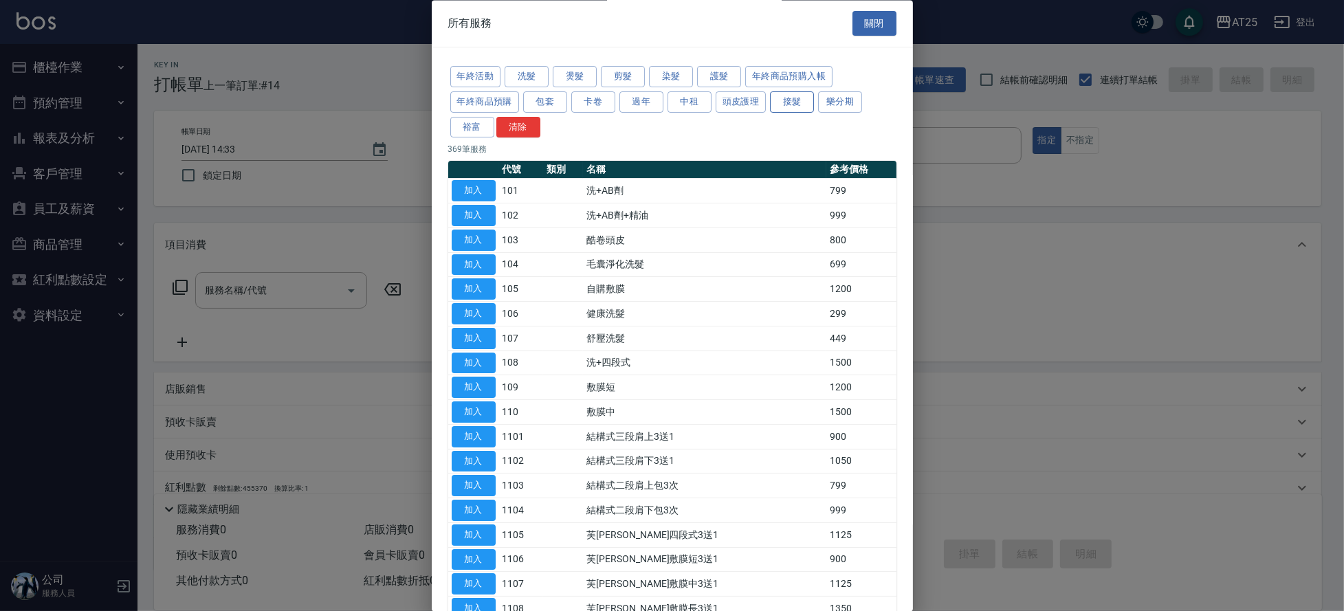
click at [786, 98] on button "接髮" at bounding box center [792, 101] width 44 height 21
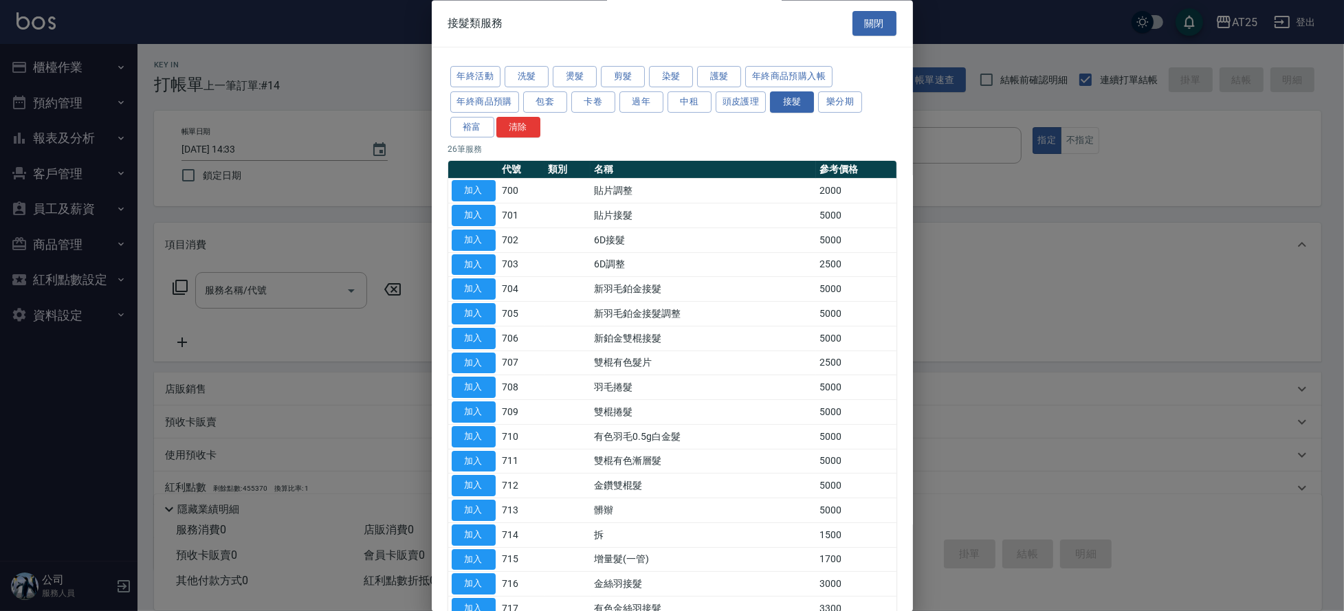
click at [905, 124] on div "年終活動 洗髮 燙髮 剪髮 染髮 護髮 年終商品預購入帳 年終商品預購 包套 卡卷 過年 中租 頭皮護理 接髮 樂分期 裕富 清除 26 筆服務 代號 類別 …" at bounding box center [672, 441] width 481 height 787
click at [711, 76] on button "護髮" at bounding box center [719, 77] width 44 height 21
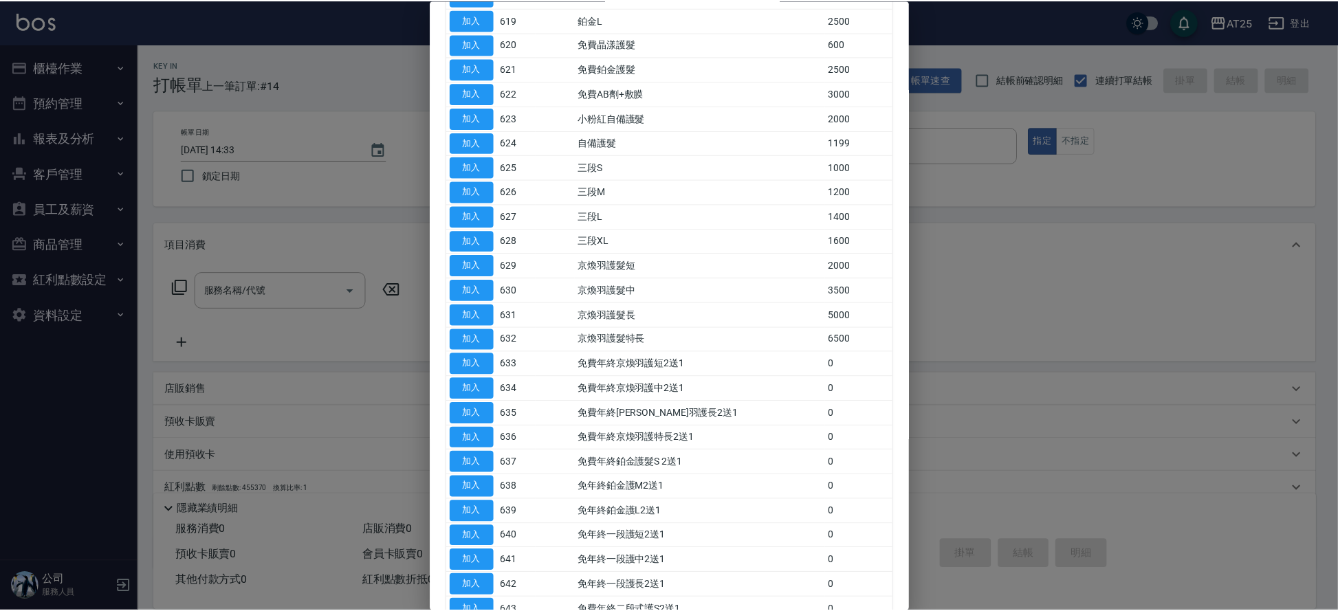
scroll to position [609, 0]
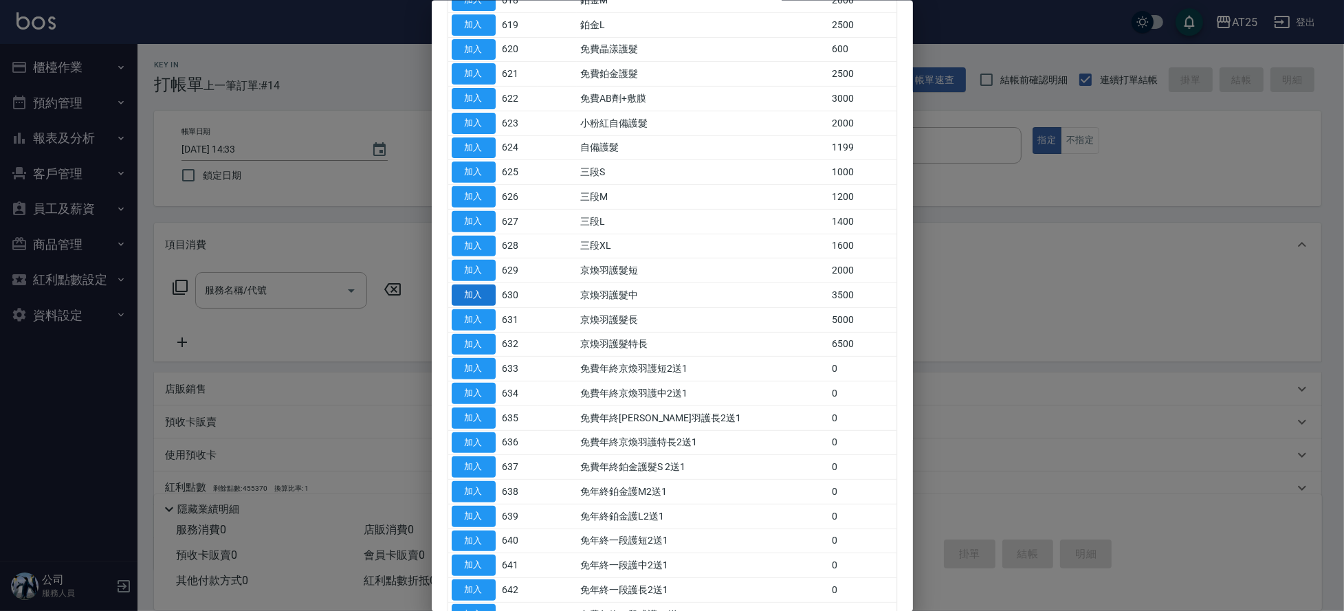
click at [489, 289] on button "加入" at bounding box center [474, 295] width 44 height 21
type input "京煥羽護髮中(630)"
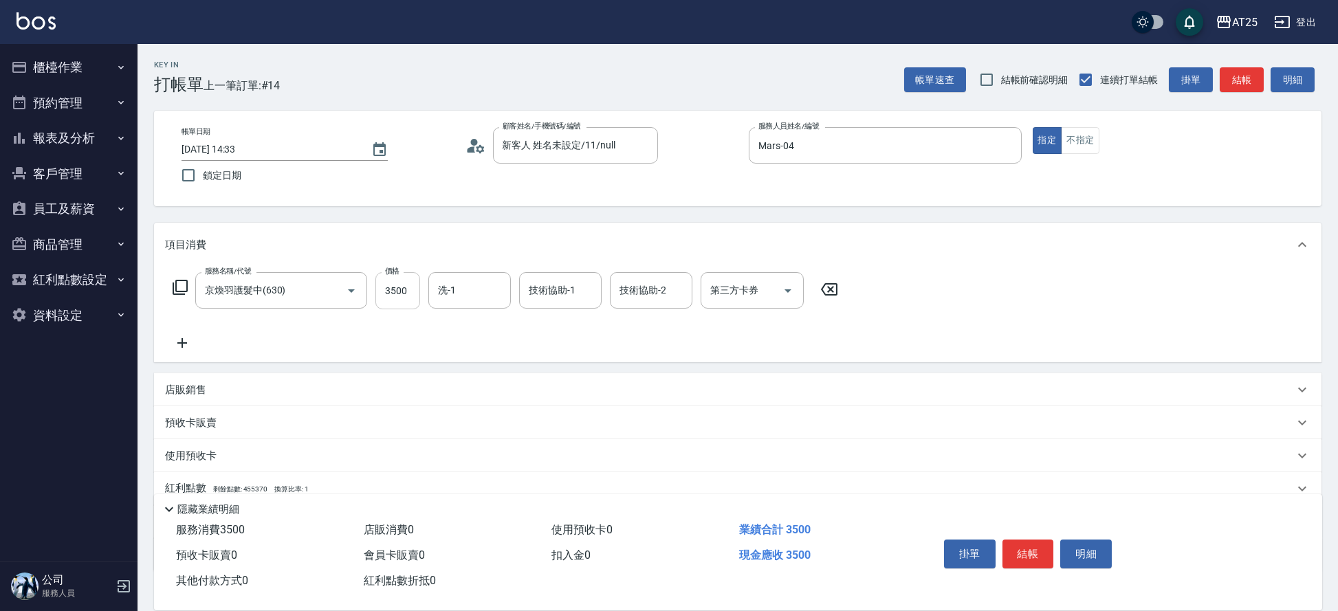
click at [413, 284] on input "3500" at bounding box center [397, 290] width 45 height 37
type input "0"
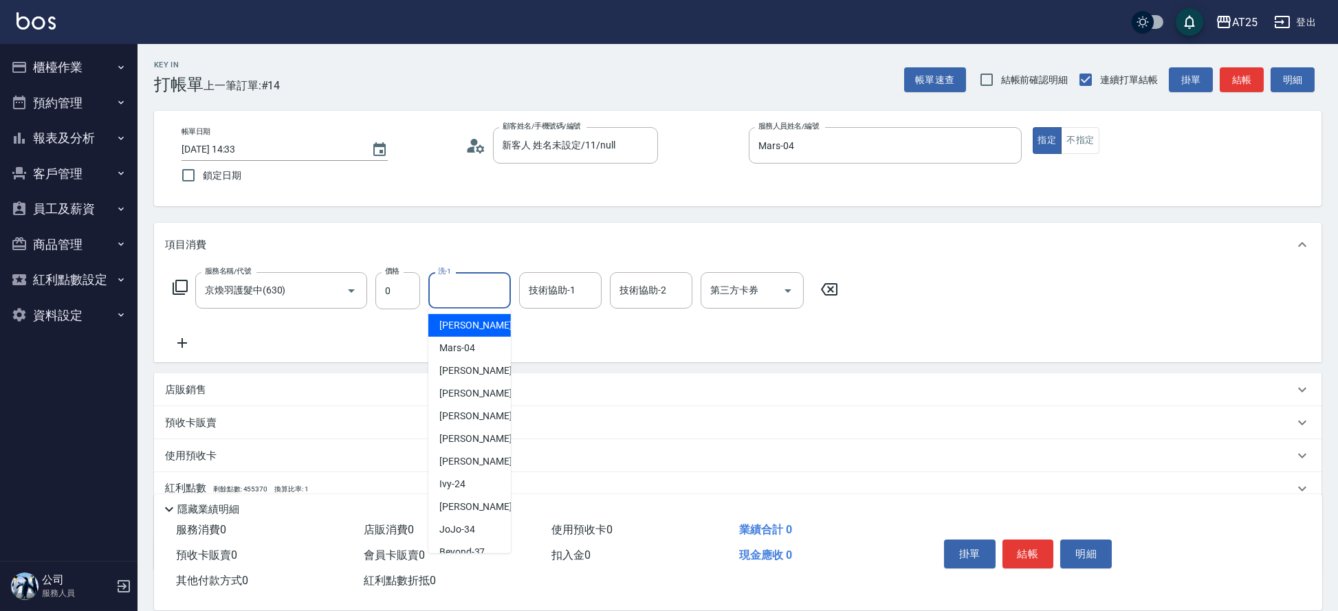
click at [441, 292] on input "洗-1" at bounding box center [469, 290] width 70 height 24
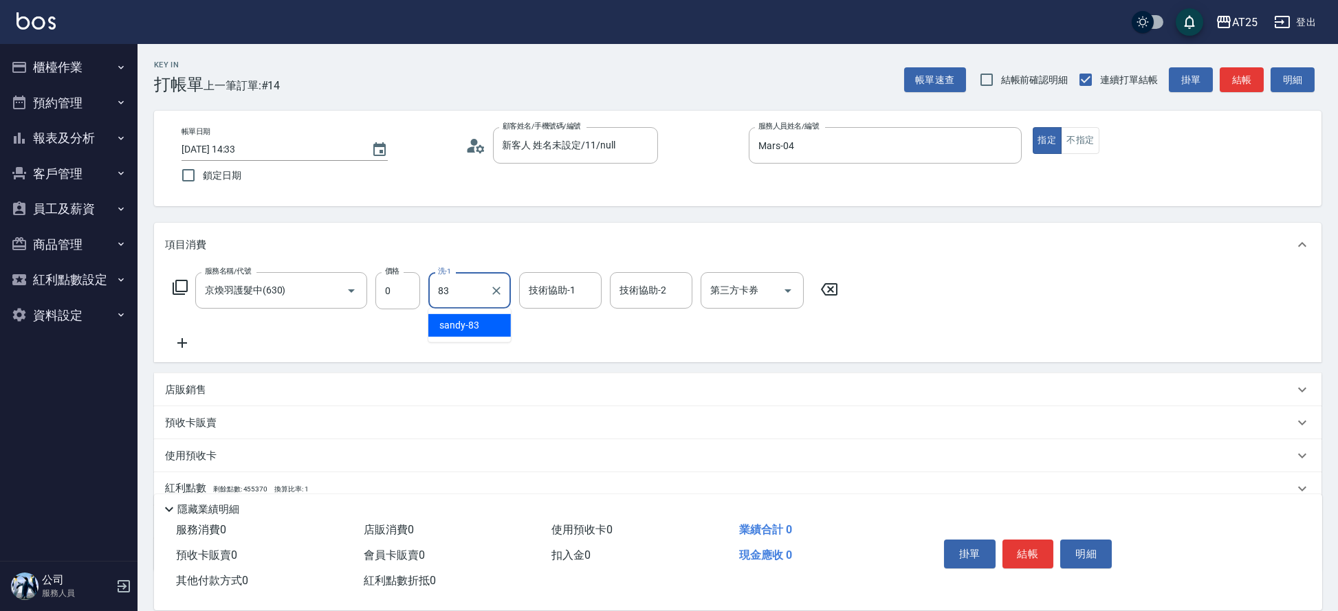
click at [472, 324] on span "sandy -83" at bounding box center [459, 325] width 40 height 14
type input "sandy-83"
click at [527, 296] on input "技術協助-1" at bounding box center [560, 290] width 70 height 24
type input "sandy-83"
click at [1023, 549] on button "結帳" at bounding box center [1028, 554] width 52 height 29
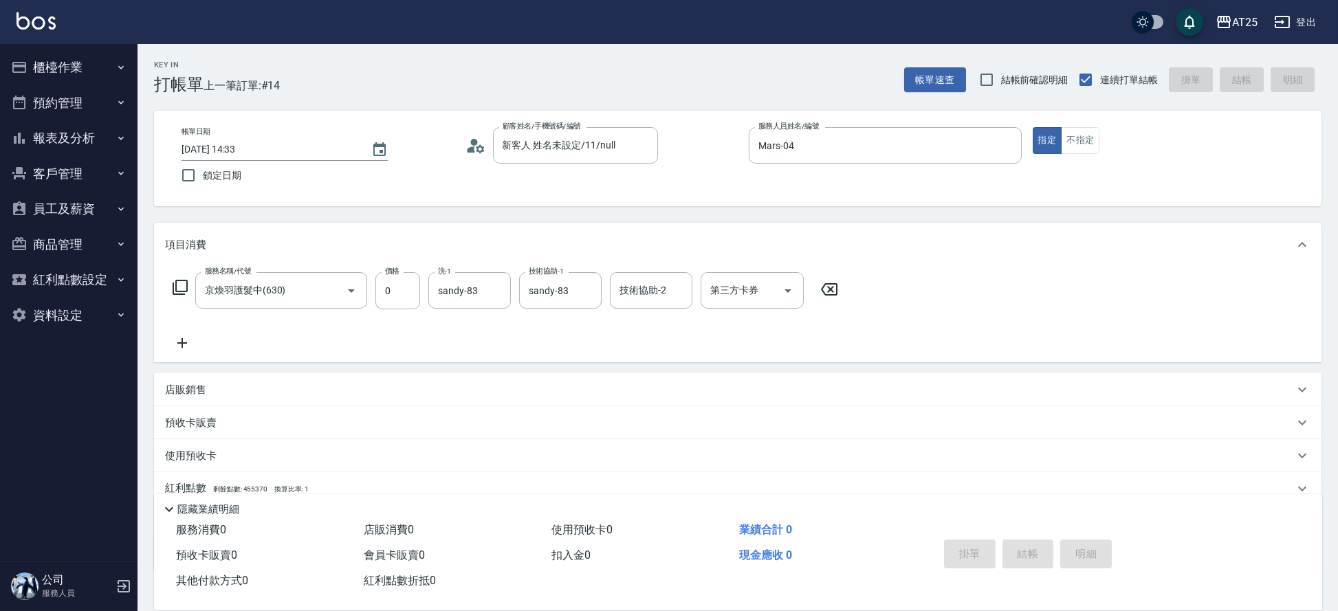
type input "2025/09/06 14:52"
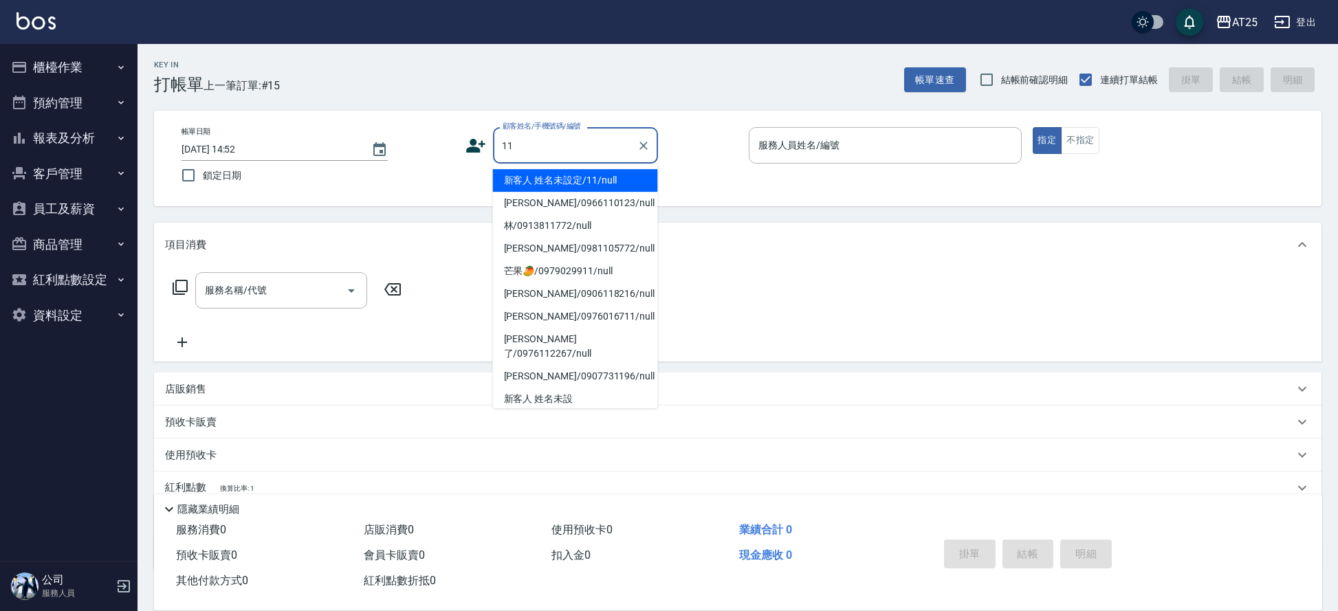
type input "新客人 姓名未設定/11/null"
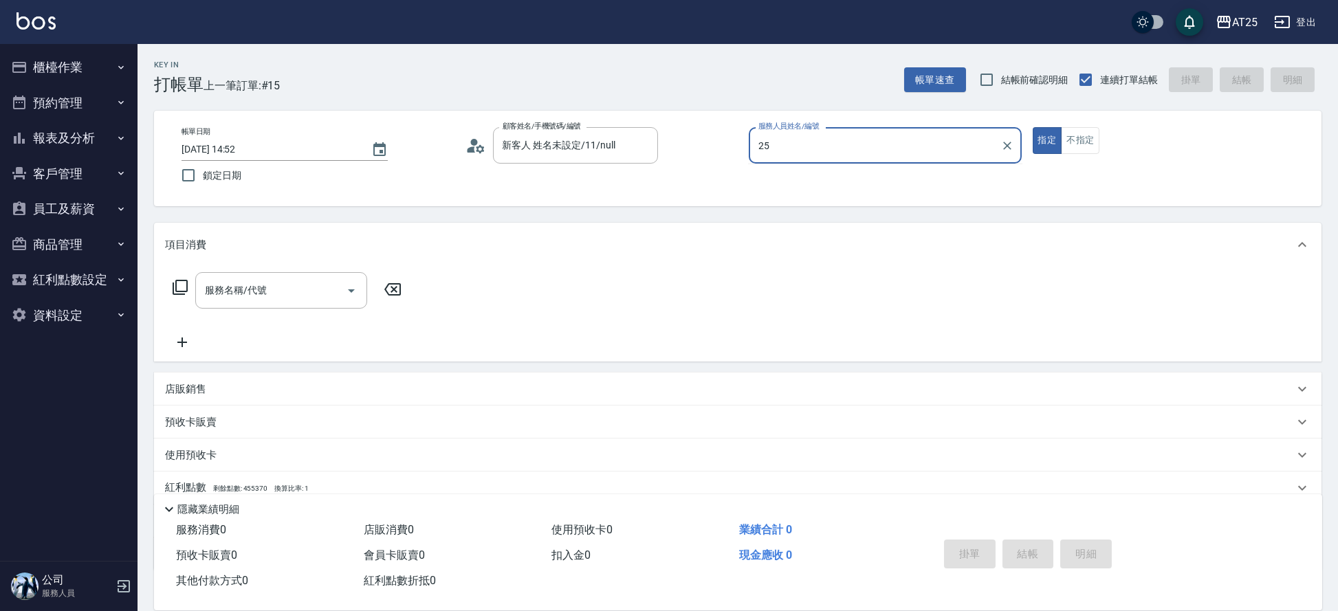
type input "Evan-25"
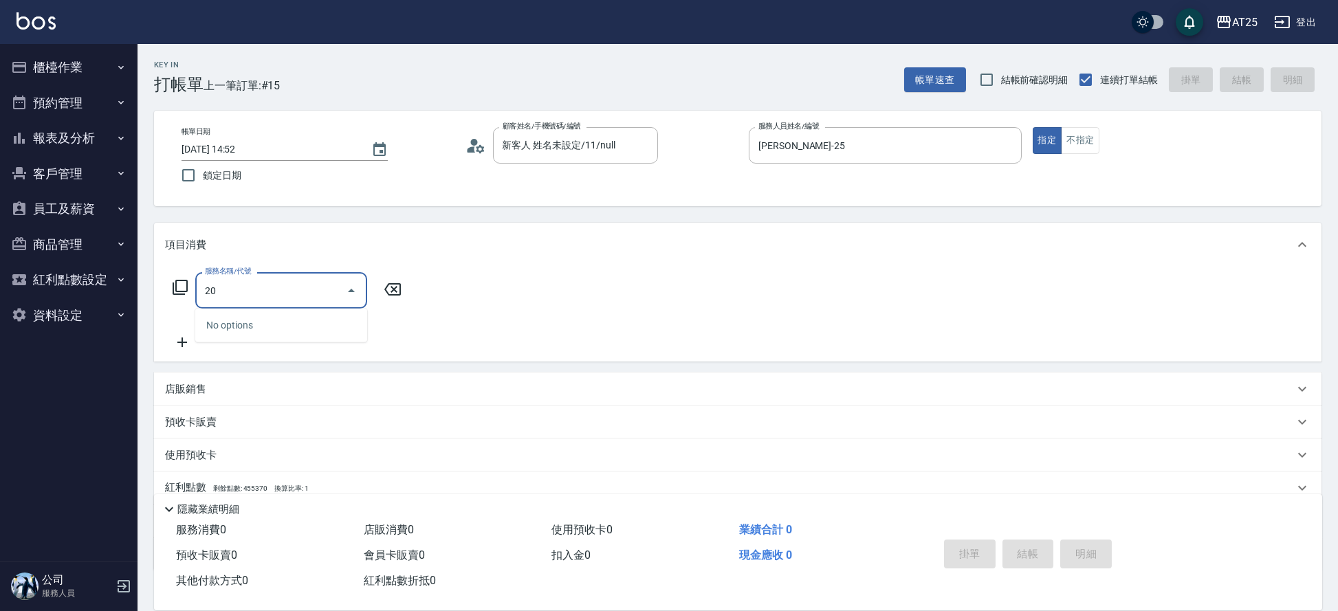
type input "201"
type input "30"
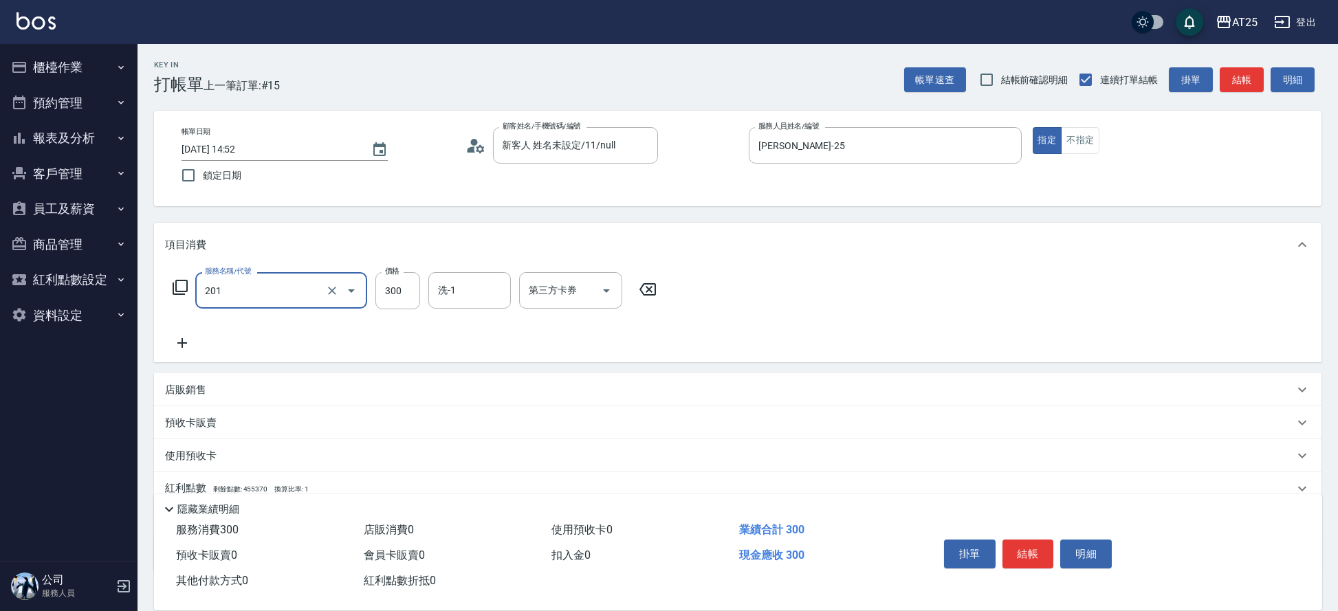
type input "洗髮(201)"
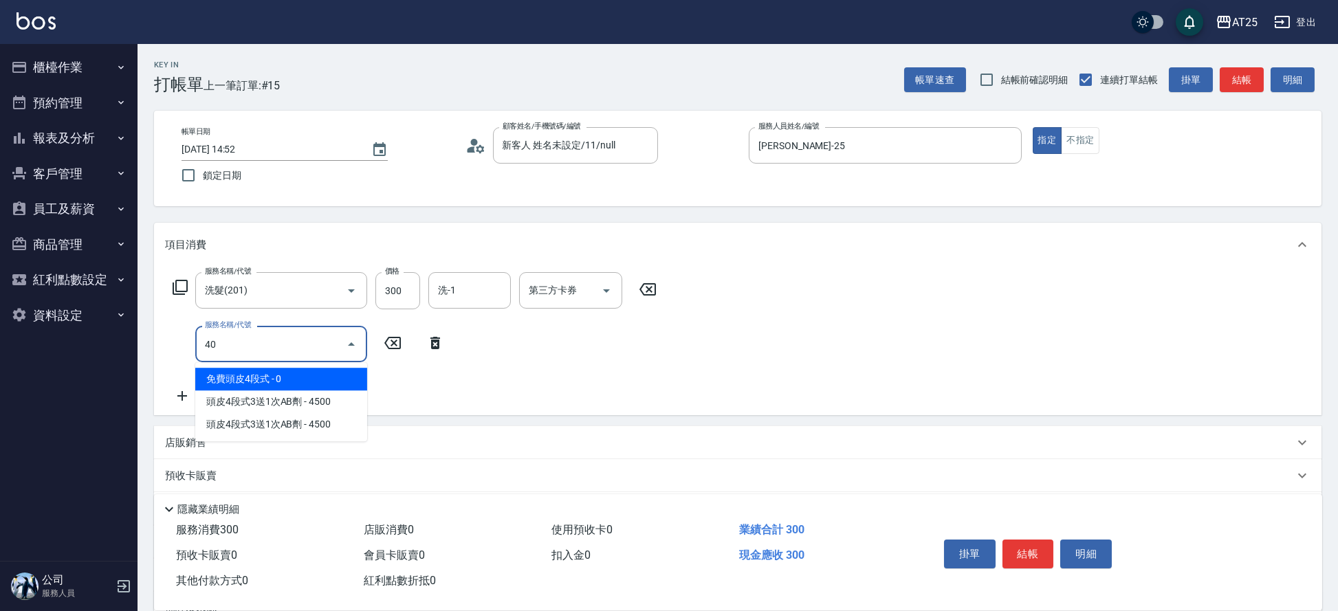
type input "401"
type input "60"
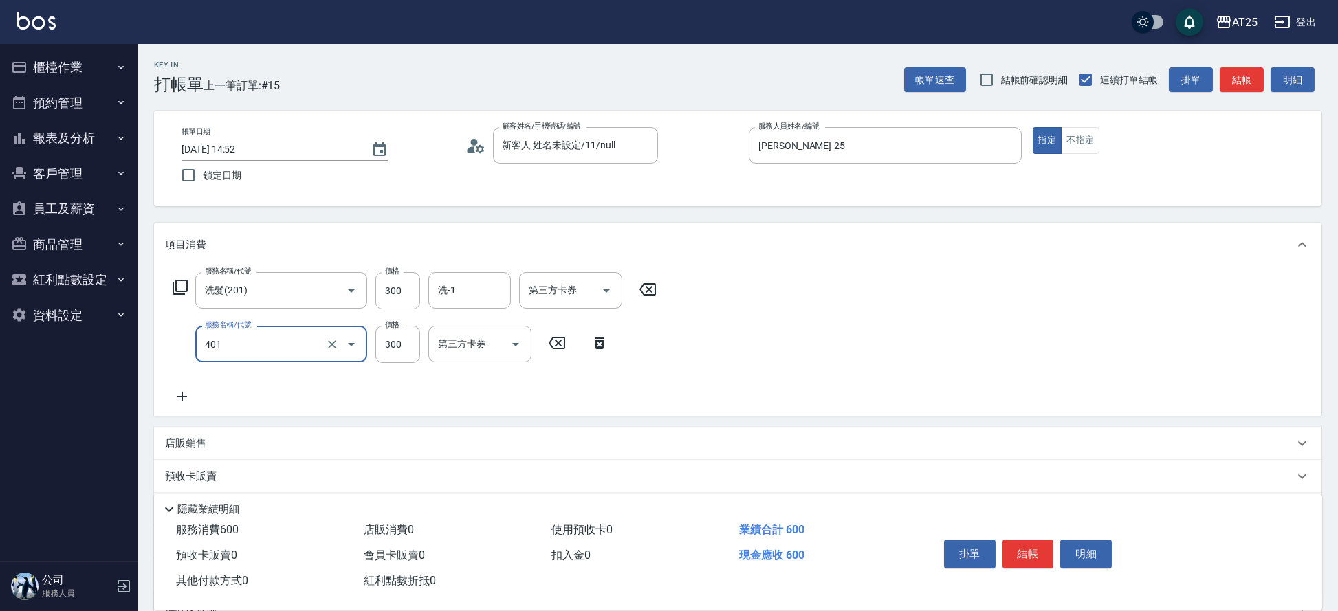
type input "剪髮(401)"
click at [1041, 555] on button "結帳" at bounding box center [1028, 554] width 52 height 29
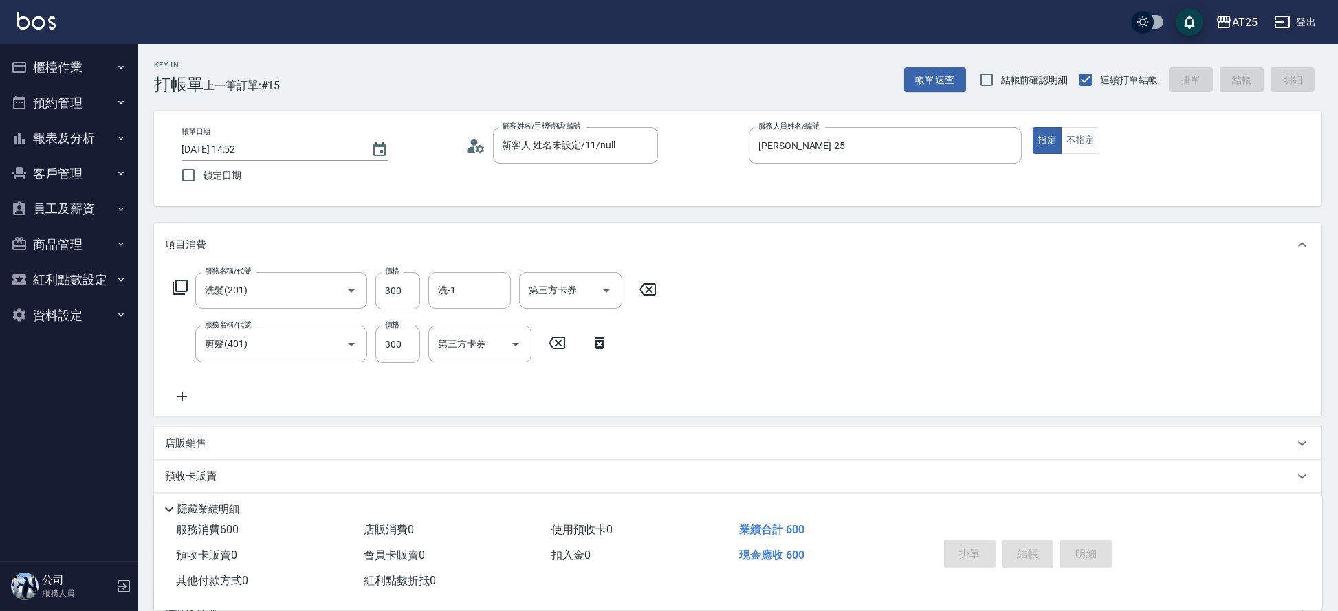
type input "2025/09/06 14:56"
type input "0"
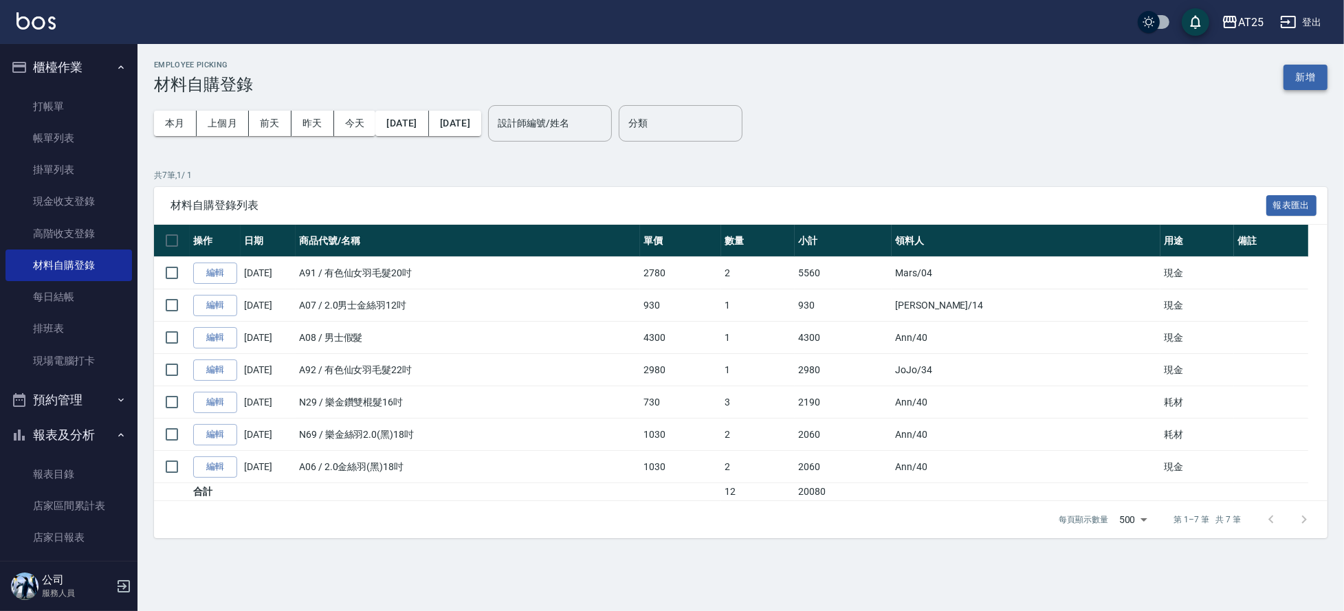
click at [1315, 70] on button "新增" at bounding box center [1305, 77] width 44 height 25
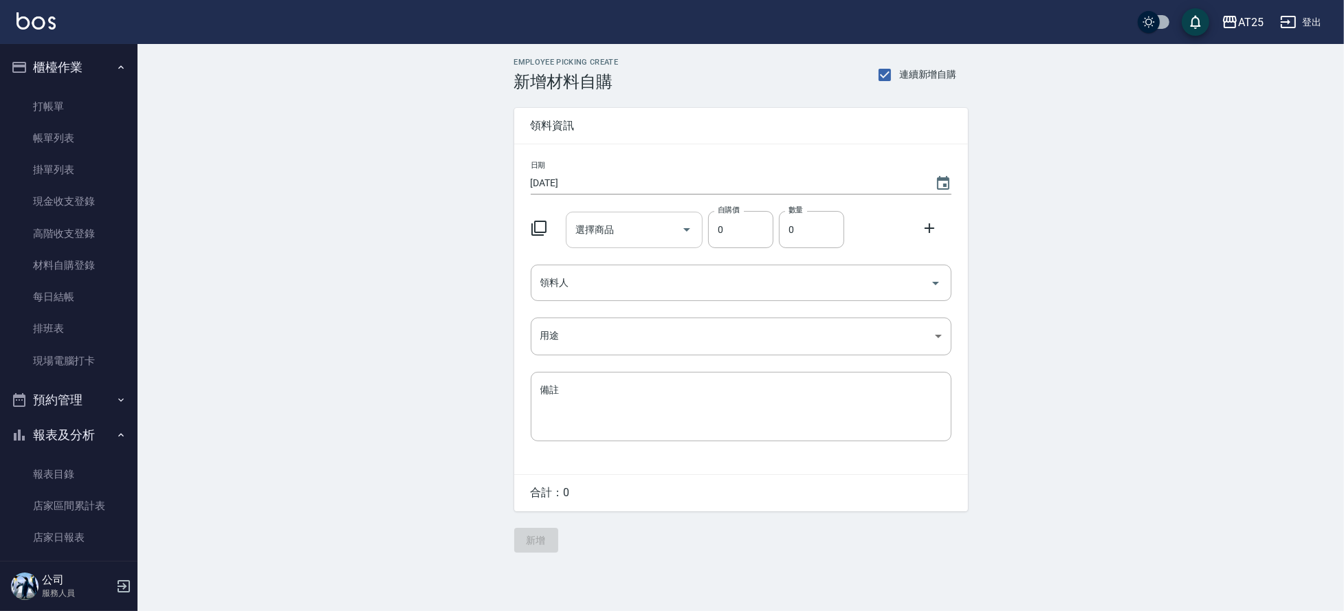
click at [643, 230] on input "選擇商品" at bounding box center [624, 230] width 104 height 24
click at [535, 229] on icon at bounding box center [539, 228] width 16 height 16
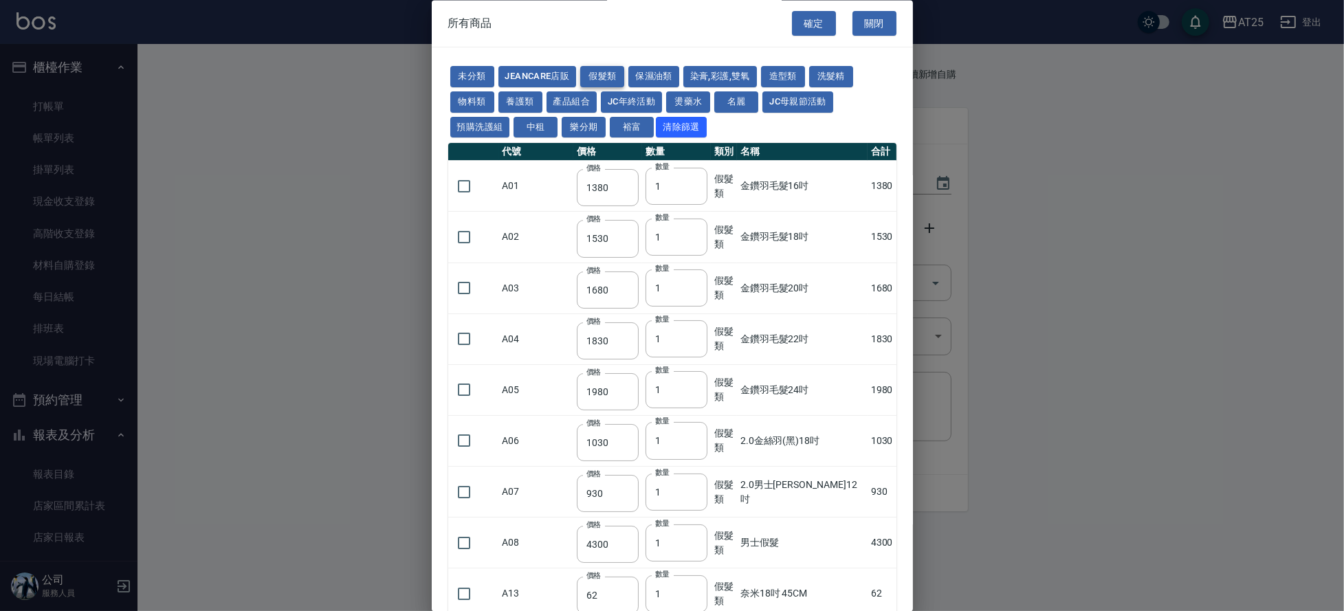
click at [608, 71] on button "假髮類" at bounding box center [602, 77] width 44 height 21
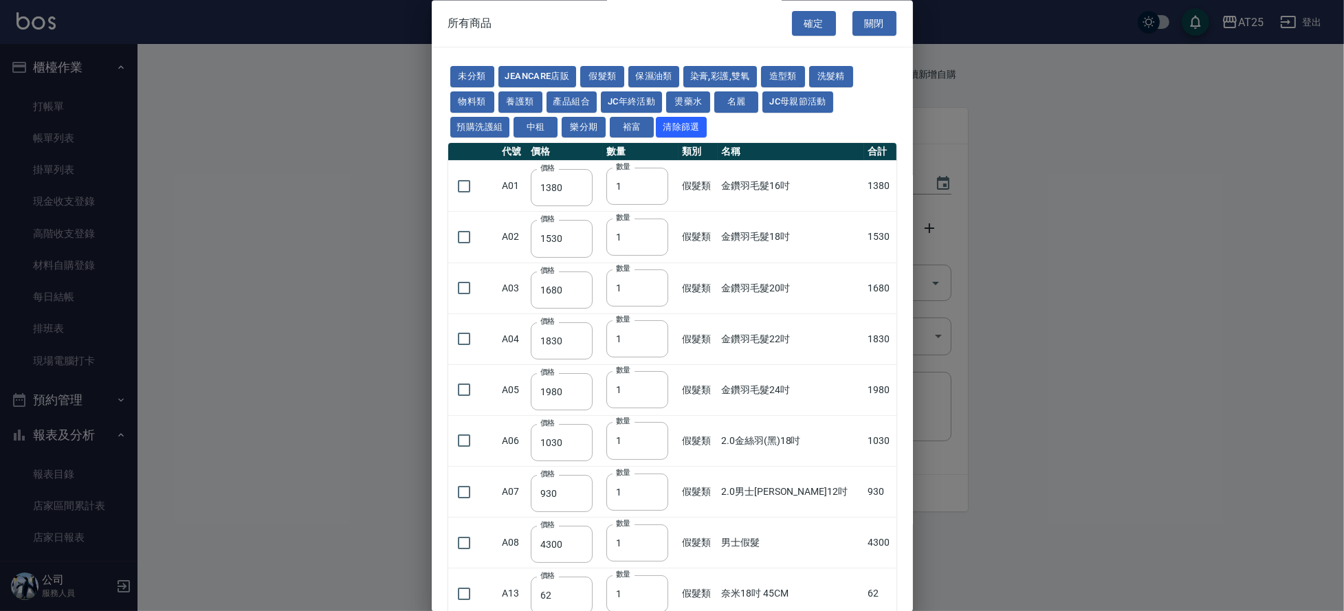
drag, startPoint x: 915, startPoint y: 74, endPoint x: 911, endPoint y: 106, distance: 31.8
click at [911, 106] on div "所有商品 確定 關閉 未分類 JeanCare店販 假髮類 保濕油類 染膏,彩護,雙氧 造型類 洗髮精 物料類 養護類 產品組合 JC年終活動 燙藥水 名麗 …" at bounding box center [672, 305] width 1344 height 611
click at [603, 73] on button "假髮類" at bounding box center [602, 77] width 44 height 21
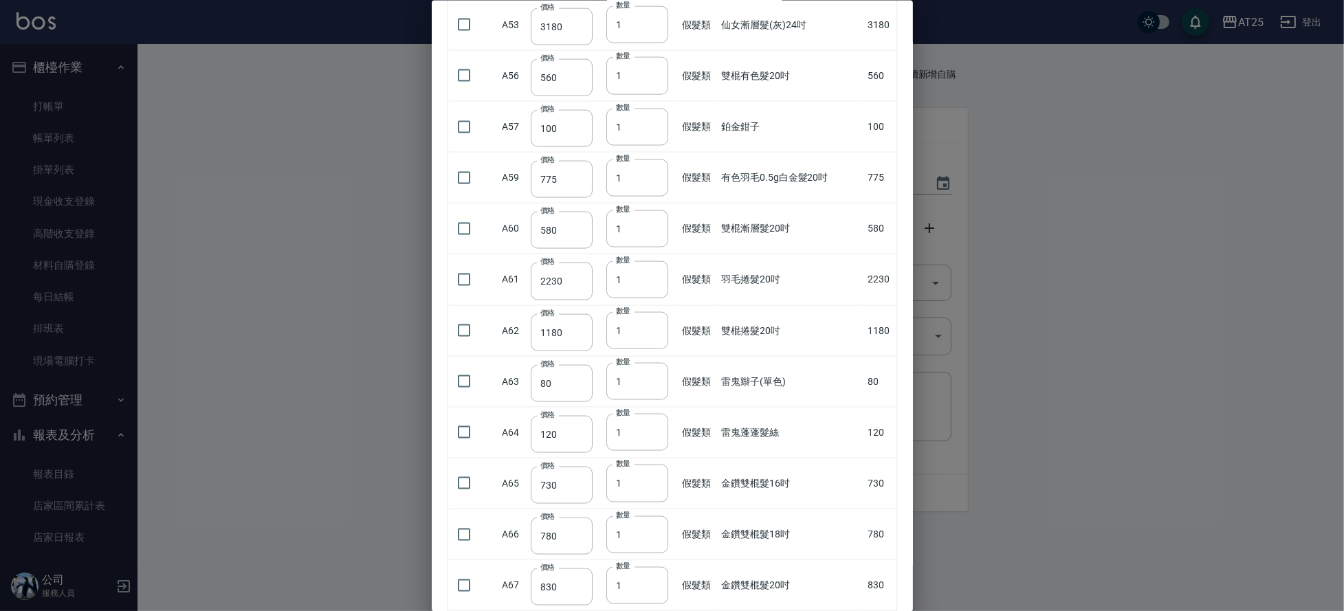
scroll to position [2535, 0]
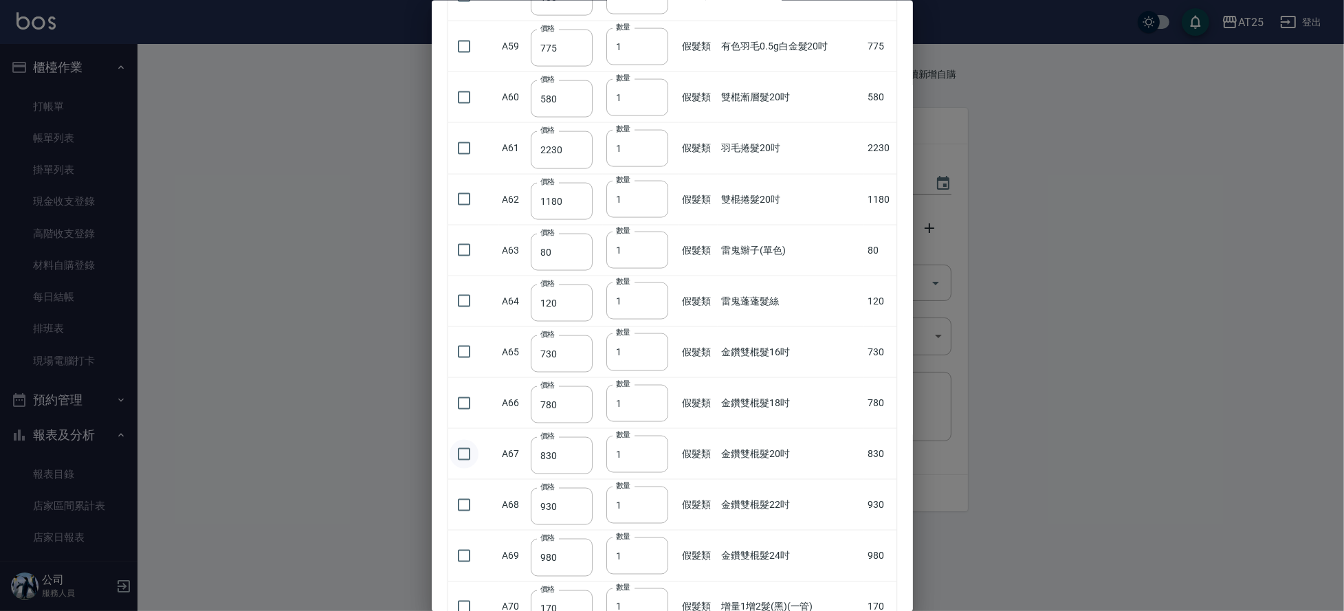
click at [459, 448] on input "checkbox" at bounding box center [464, 453] width 29 height 29
checkbox input "true"
click at [651, 447] on input "2" at bounding box center [637, 453] width 62 height 37
type input "3"
click at [651, 447] on input "3" at bounding box center [637, 453] width 62 height 37
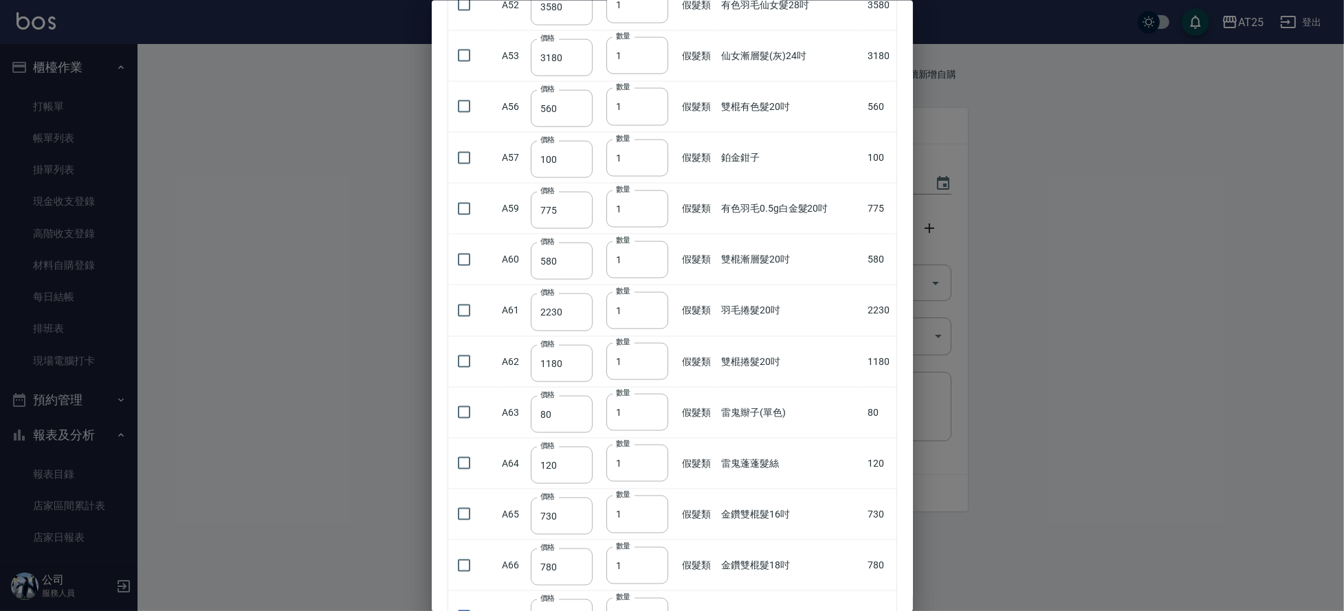
scroll to position [2368, 0]
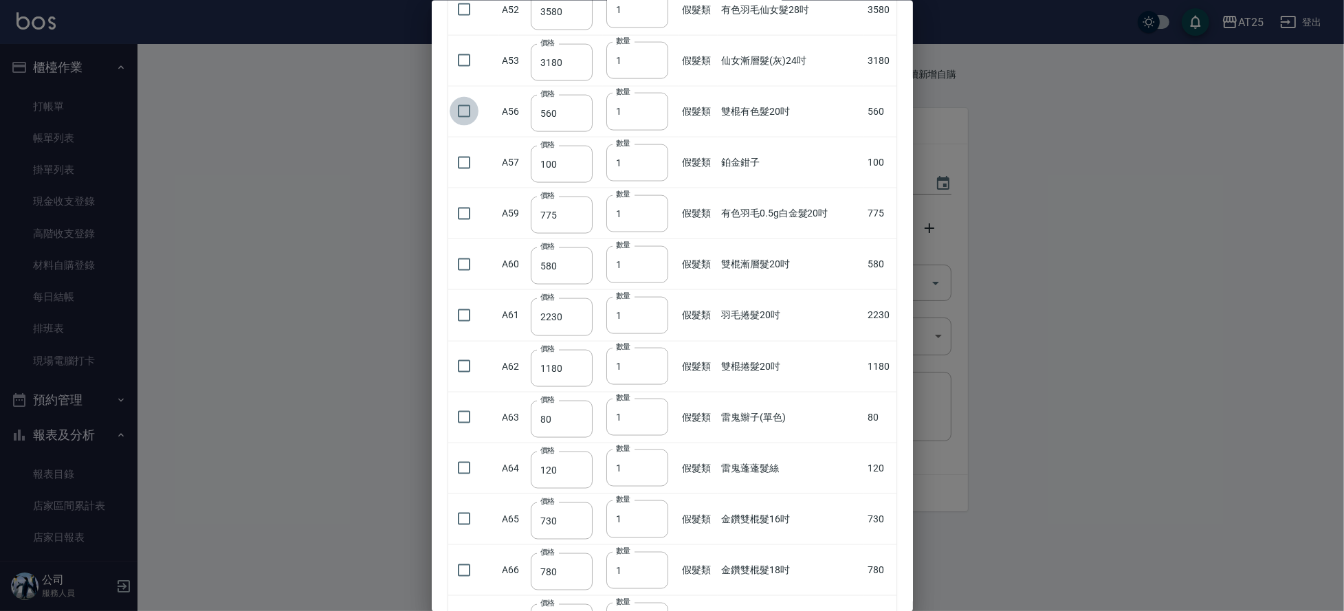
click at [469, 109] on input "checkbox" at bounding box center [464, 111] width 29 height 29
checkbox input "true"
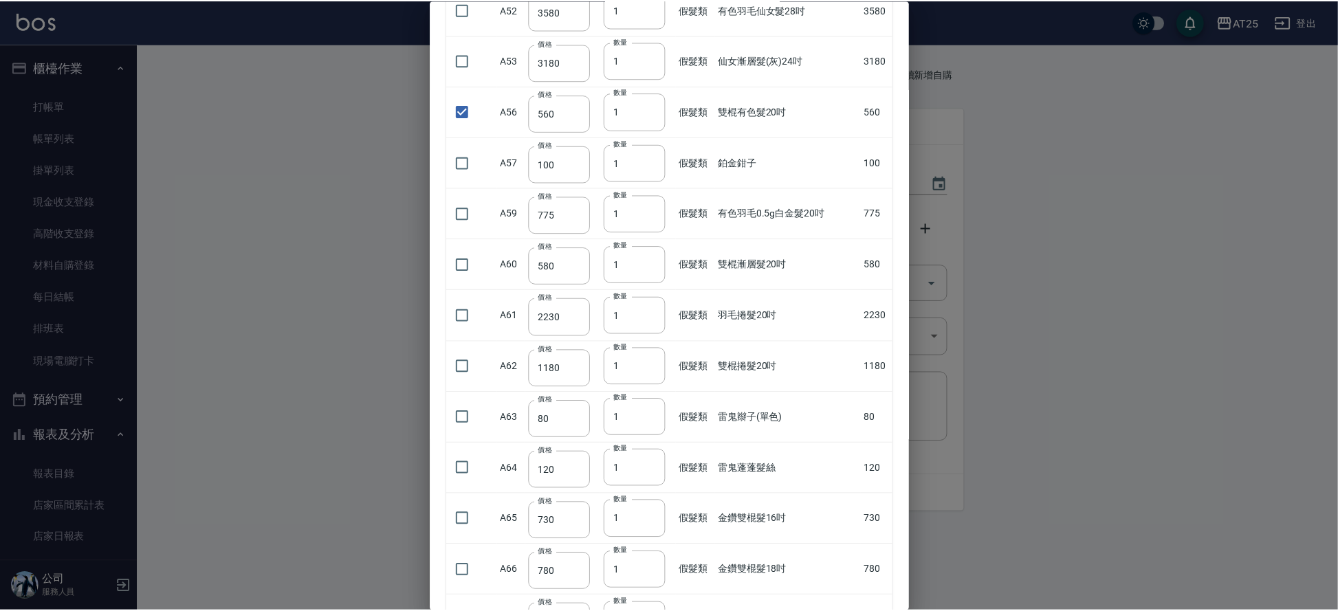
scroll to position [3810, 0]
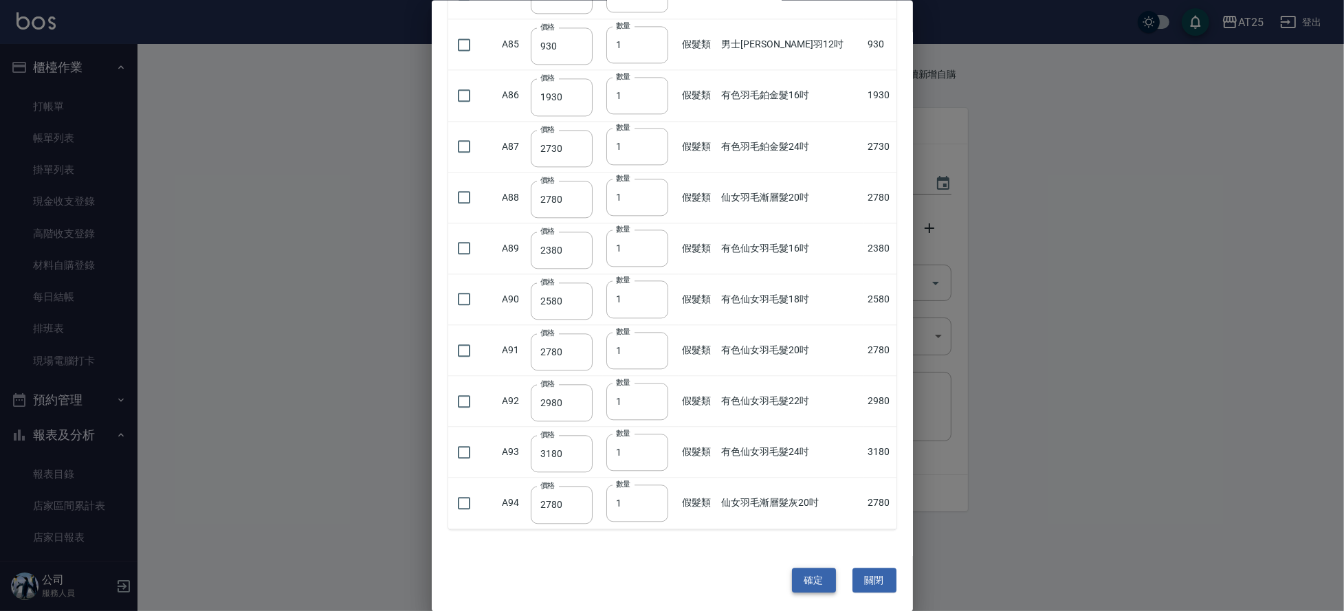
click at [799, 586] on button "確定" at bounding box center [814, 580] width 44 height 25
type input "金鑽雙棍髮20吋"
type input "830"
type input "3"
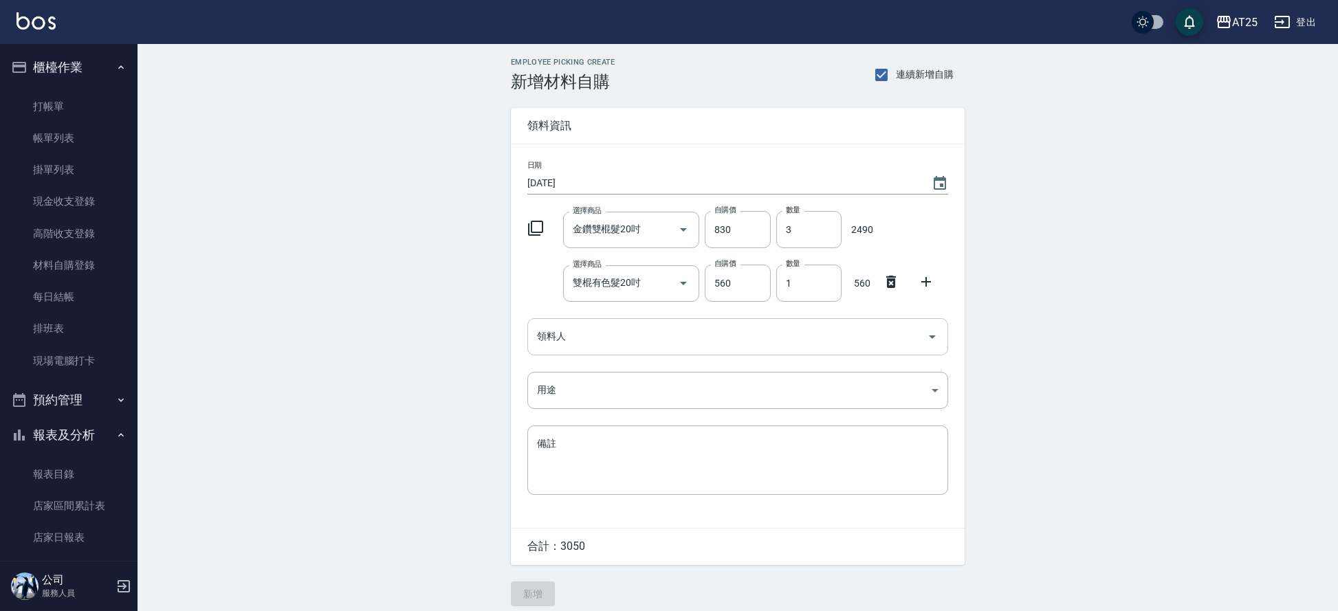
click at [629, 331] on input "領料人" at bounding box center [727, 336] width 388 height 24
type input "40 Ann"
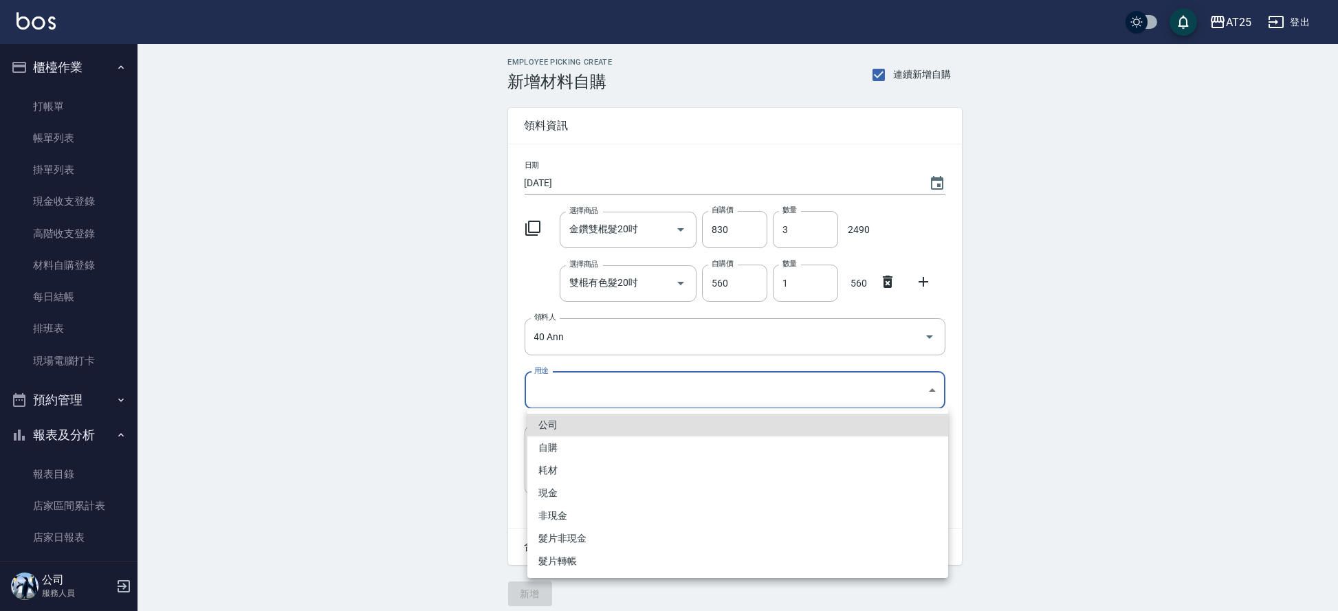
click at [565, 390] on body "AT25 登出 櫃檯作業 打帳單 帳單列表 掛單列表 現金收支登錄 高階收支登錄 材料自購登錄 每日結帳 排班表 現場電腦打卡 預約管理 預約管理 單日預約紀…" at bounding box center [669, 310] width 1338 height 620
click at [562, 487] on li "現金" at bounding box center [737, 493] width 421 height 23
type input "現金"
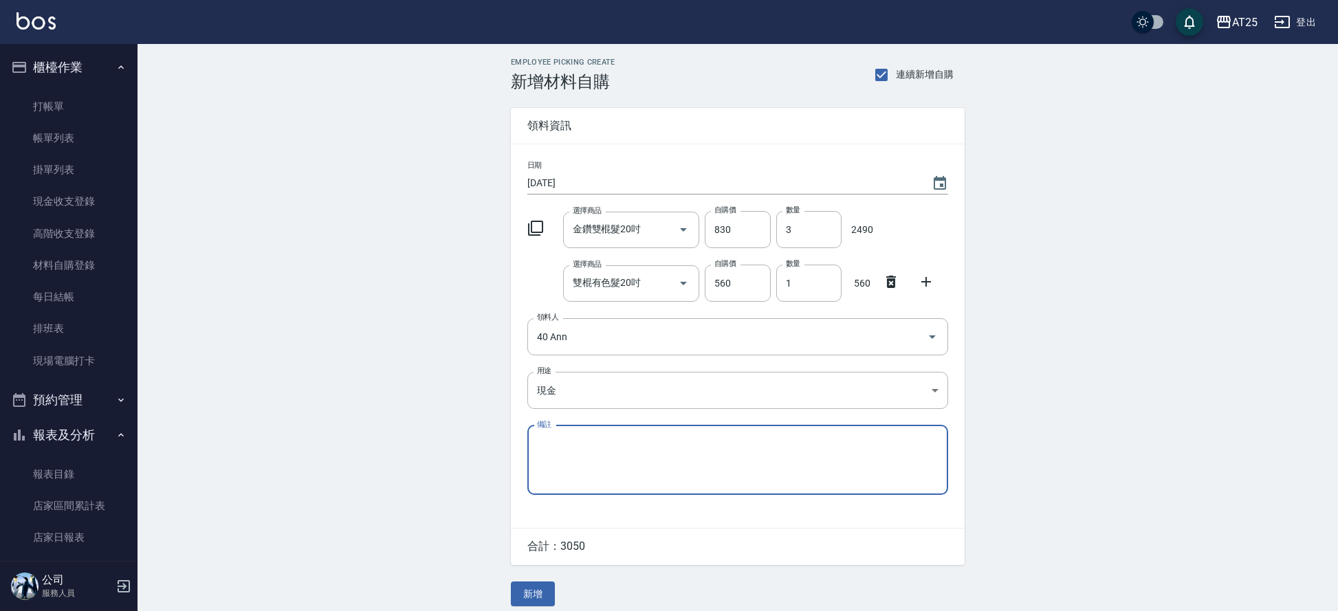
drag, startPoint x: 434, startPoint y: 454, endPoint x: 425, endPoint y: 434, distance: 21.2
click at [434, 454] on div "Employee Picking Create 新增材料自購 連續新增自購 領料資訊 日期 2025/09/06 選擇商品 金鑽雙棍髮20吋 選擇商品 自購價…" at bounding box center [737, 332] width 1200 height 576
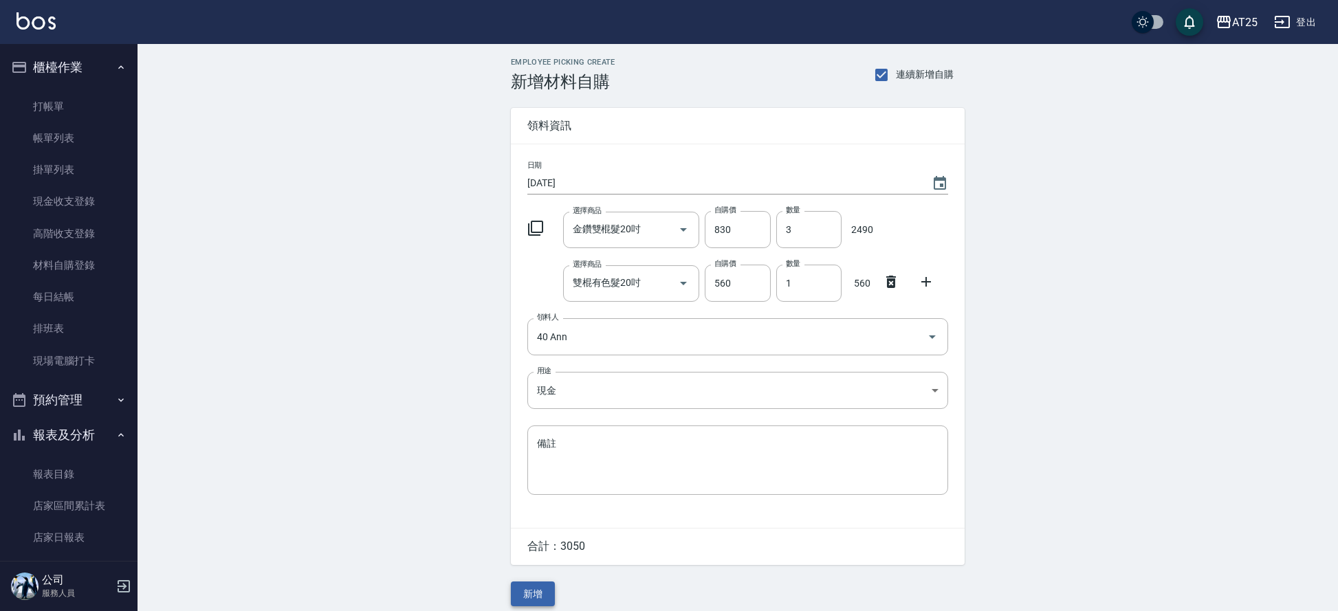
click at [544, 605] on button "新增" at bounding box center [533, 593] width 44 height 25
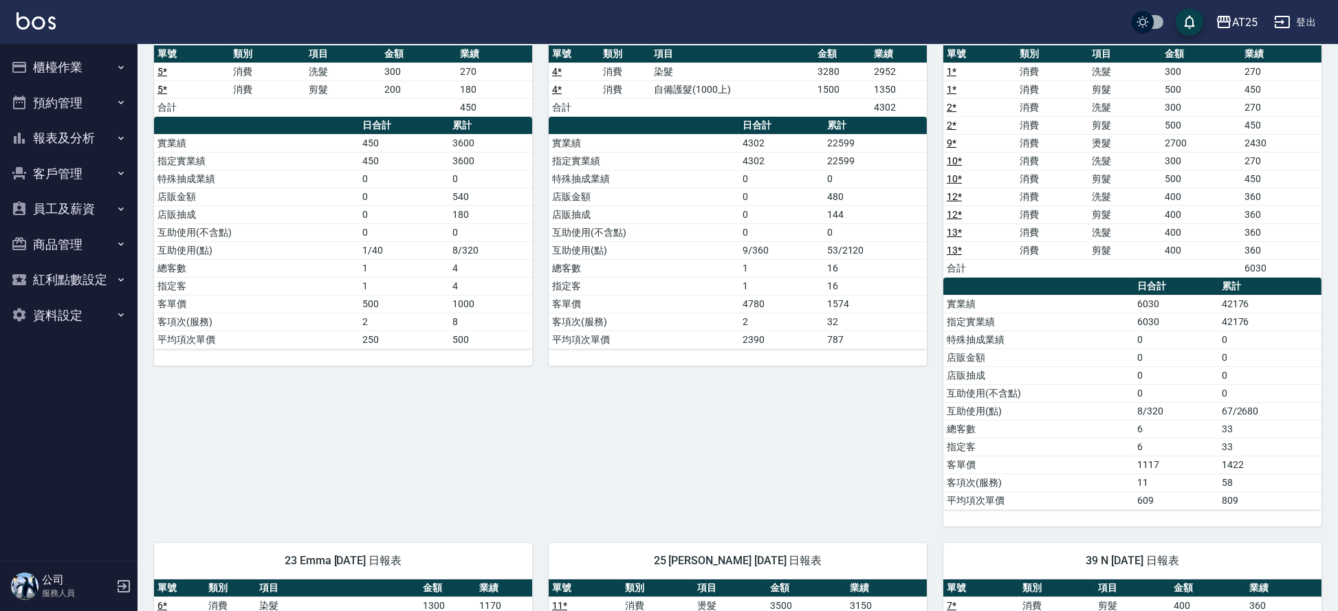
scroll to position [47, 0]
